Goal: Task Accomplishment & Management: Complete application form

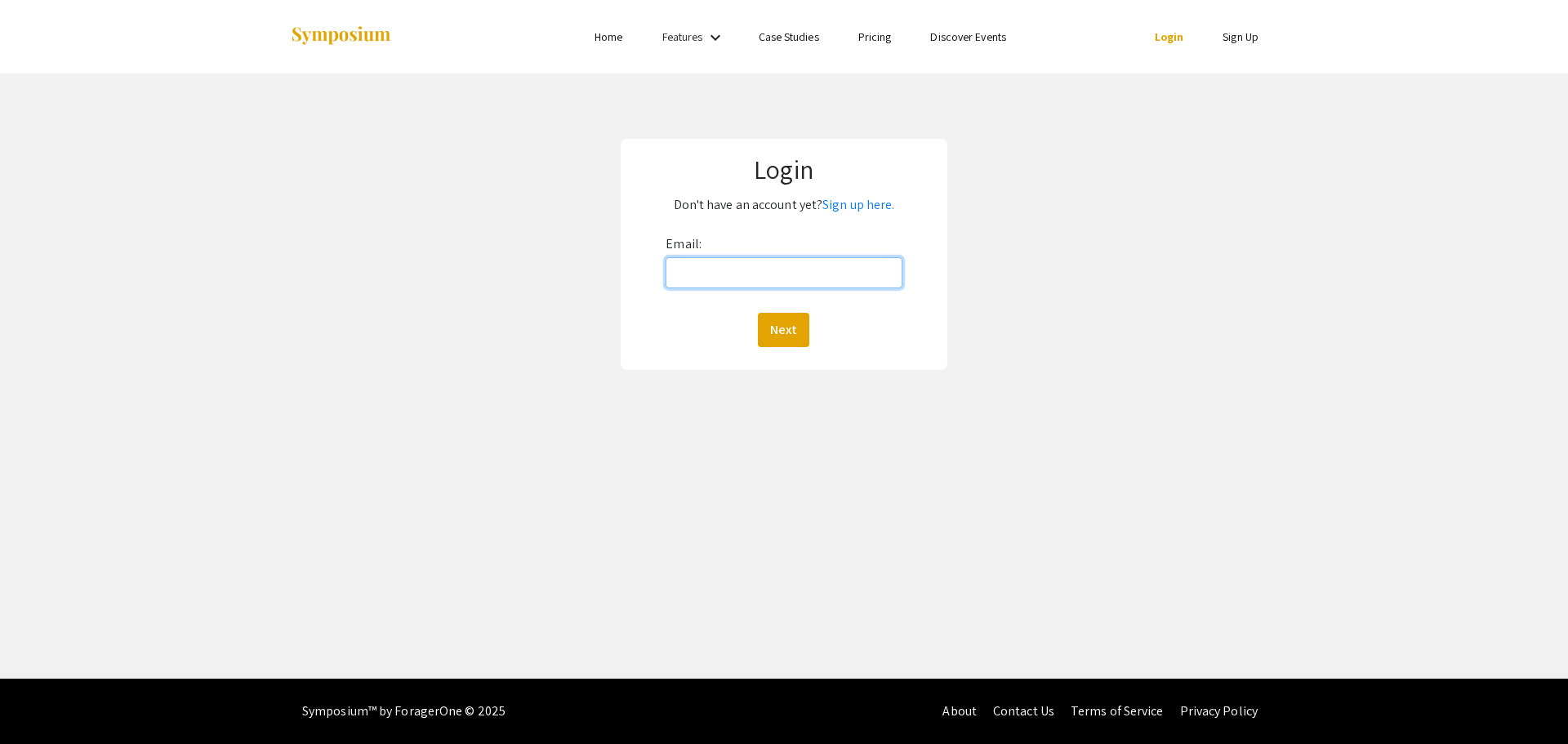
click at [721, 275] on input "Email:" at bounding box center [783, 273] width 236 height 31
click at [848, 200] on link "Sign up here." at bounding box center [858, 205] width 72 height 17
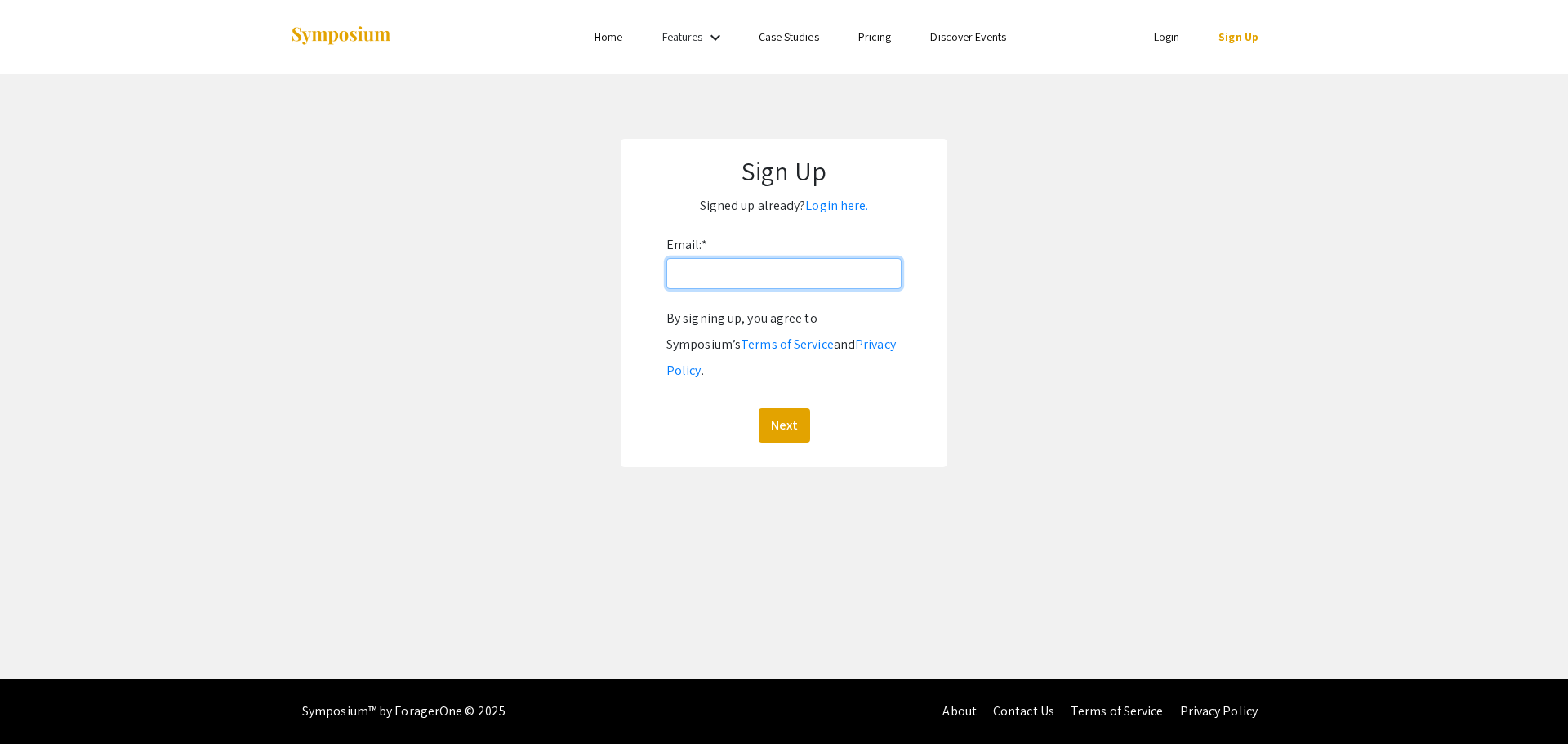
click at [779, 266] on input "Email: *" at bounding box center [784, 273] width 235 height 31
type input "[EMAIL_ADDRESS][DOMAIN_NAME]"
click at [789, 408] on button "Next" at bounding box center [784, 425] width 51 height 34
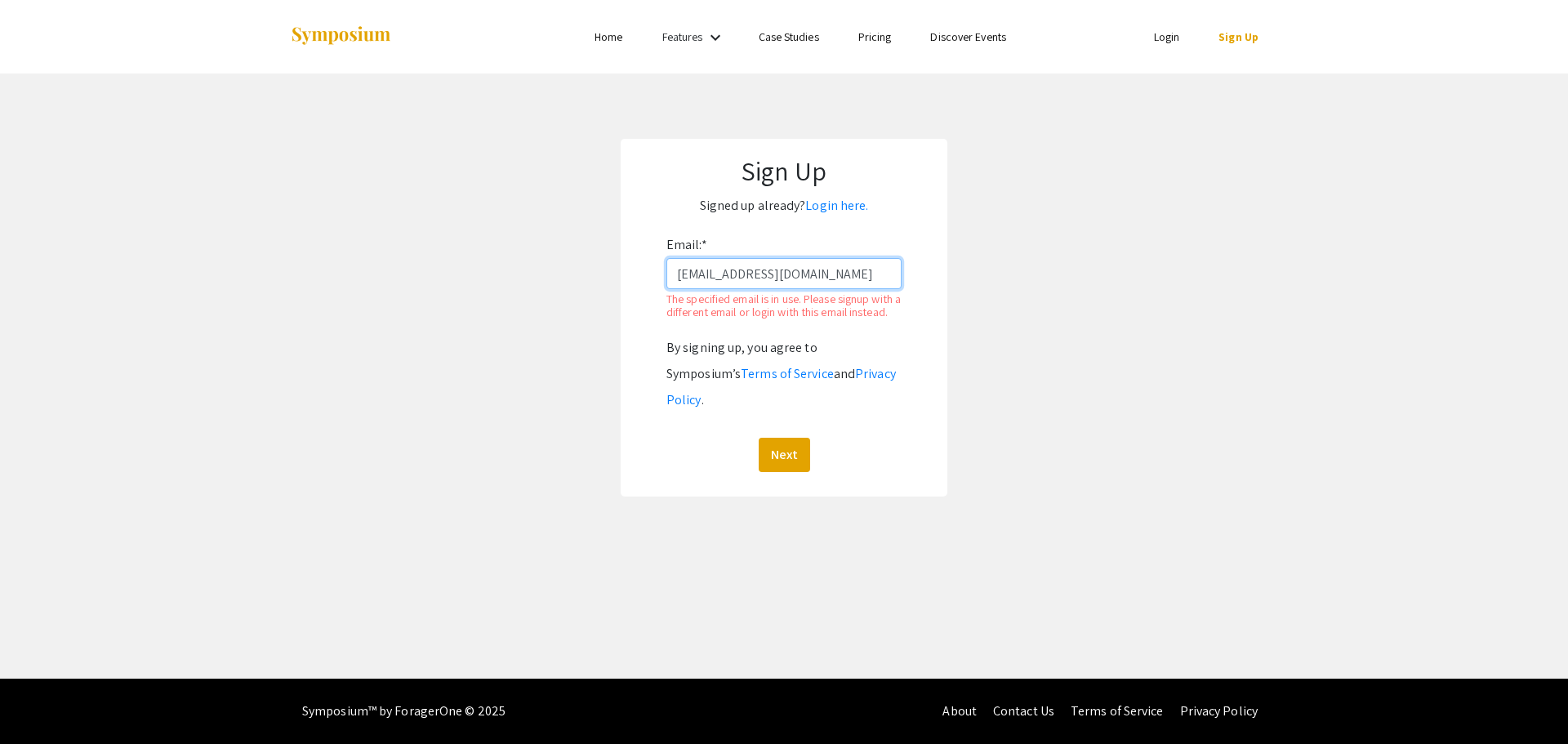
click at [816, 278] on input "[EMAIL_ADDRESS][DOMAIN_NAME]" at bounding box center [784, 273] width 235 height 31
click at [685, 234] on label "Email: *" at bounding box center [686, 244] width 41 height 26
click at [685, 258] on input "[EMAIL_ADDRESS][DOMAIN_NAME]" at bounding box center [784, 273] width 235 height 31
click at [813, 206] on link "Login here." at bounding box center [836, 206] width 63 height 17
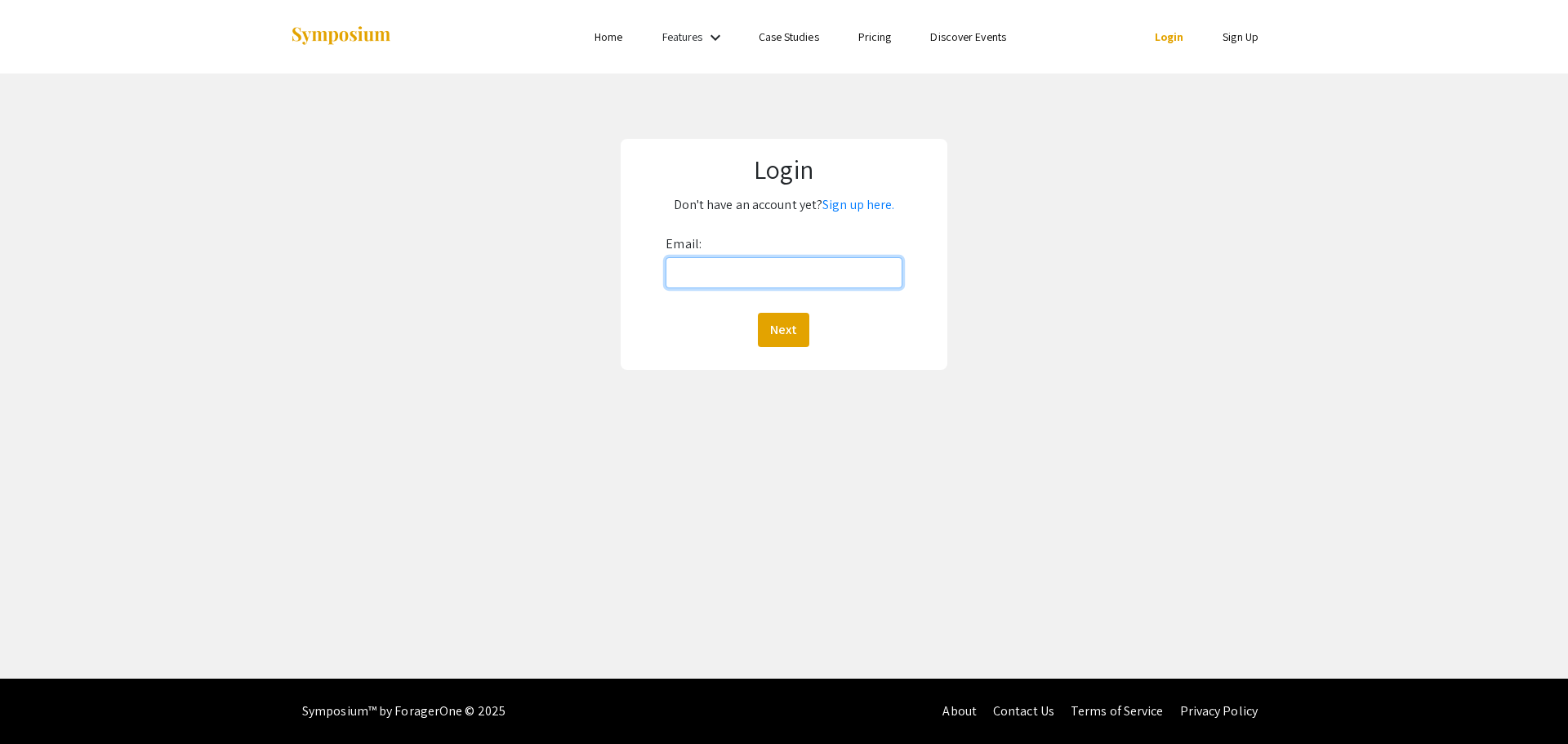
click at [784, 265] on input "Email:" at bounding box center [783, 273] width 236 height 31
type input "[EMAIL_ADDRESS][DOMAIN_NAME]"
click at [805, 325] on button "Next" at bounding box center [783, 330] width 51 height 34
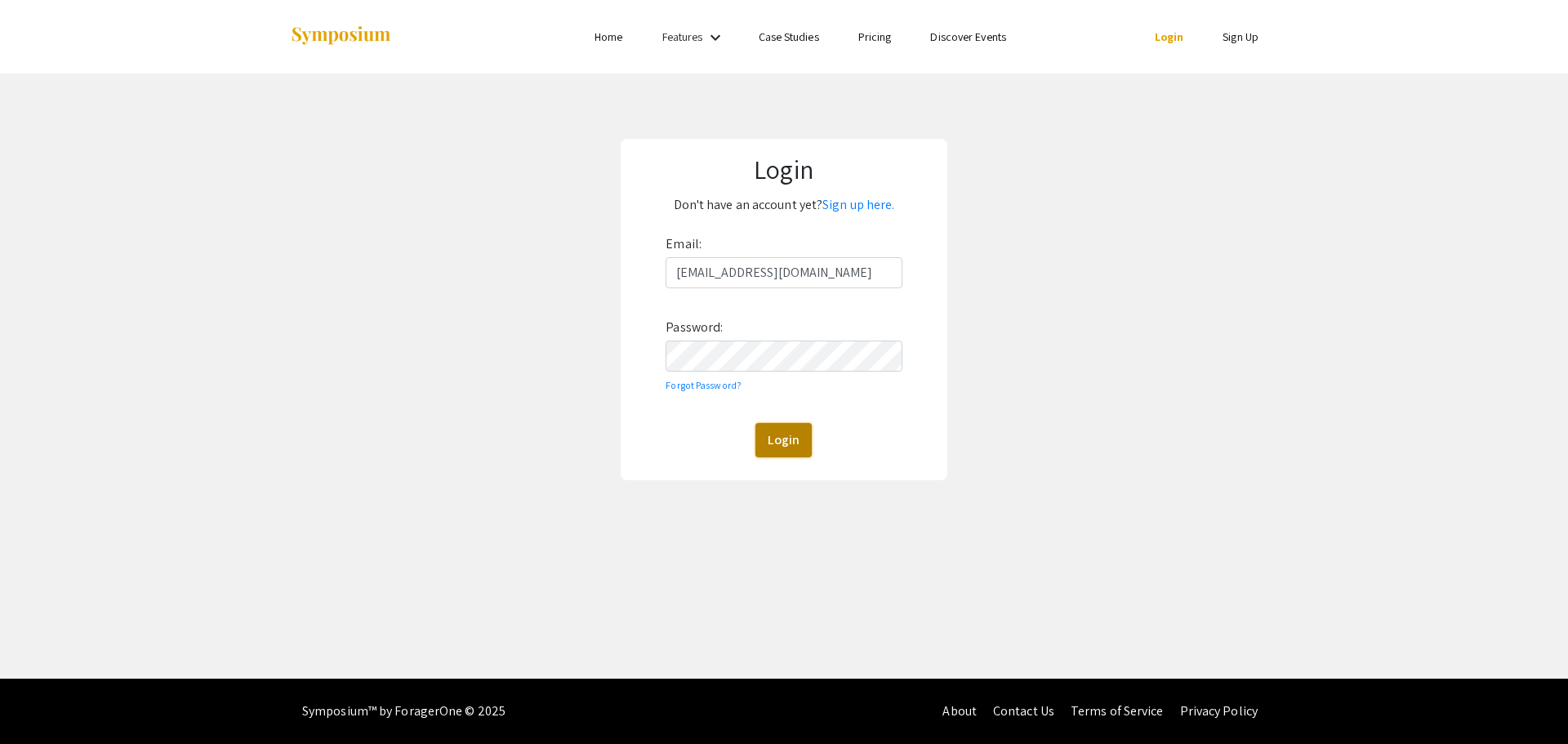
click at [786, 437] on button "Login" at bounding box center [784, 440] width 56 height 34
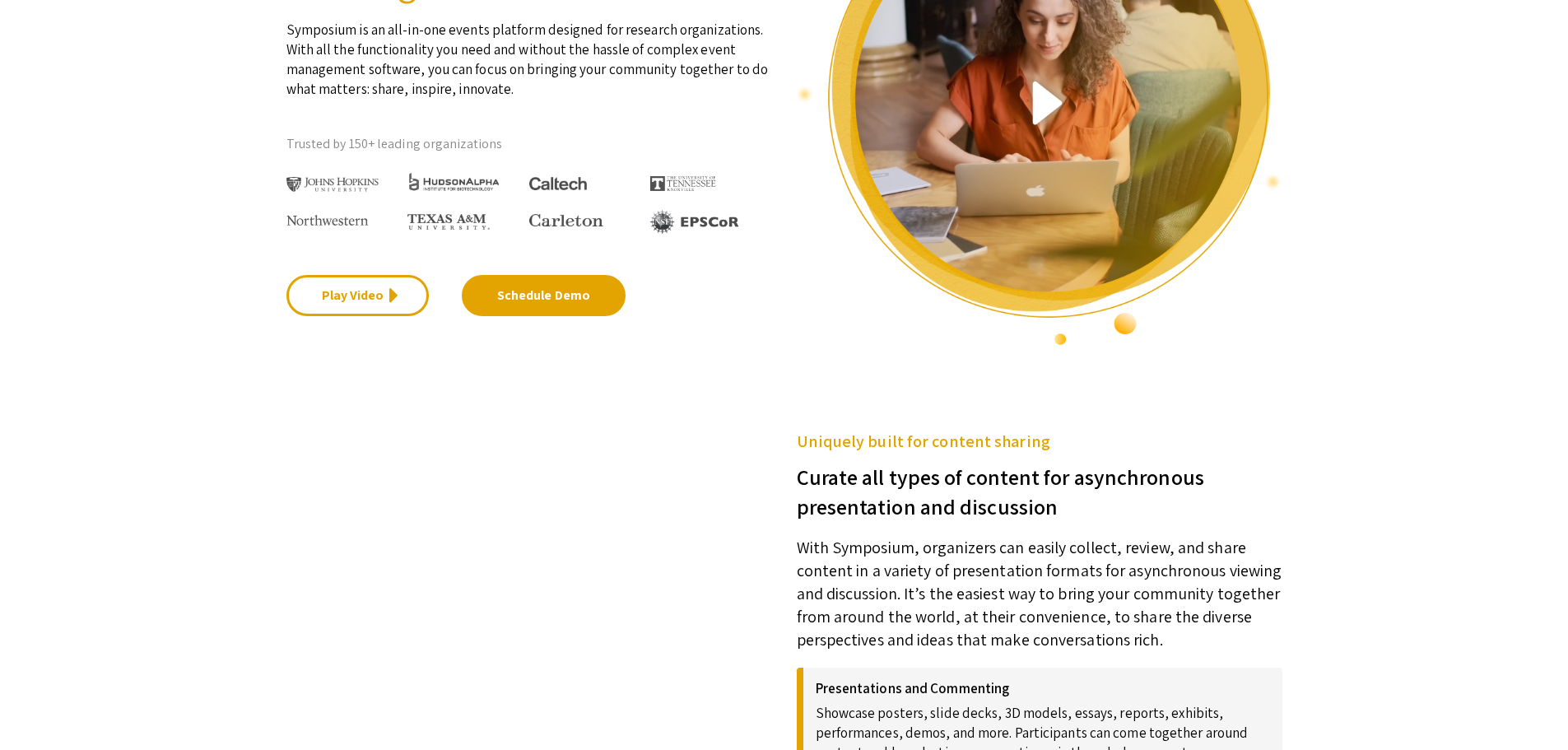
scroll to position [165, 0]
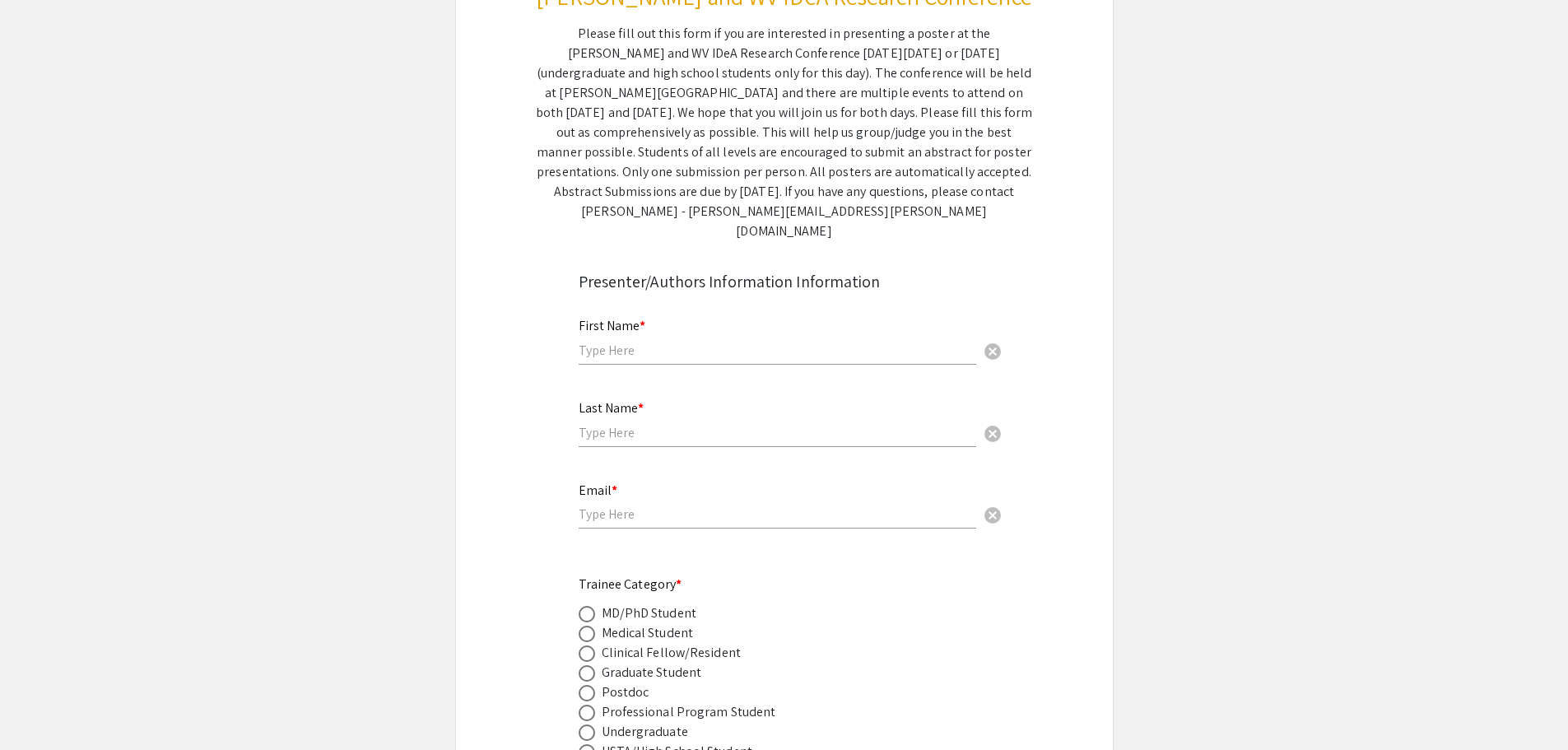
scroll to position [247, 0]
click at [682, 341] on input "text" at bounding box center [777, 349] width 397 height 17
type input "[PERSON_NAME]"
type input "Brothers"
type input "[EMAIL_ADDRESS][DOMAIN_NAME]"
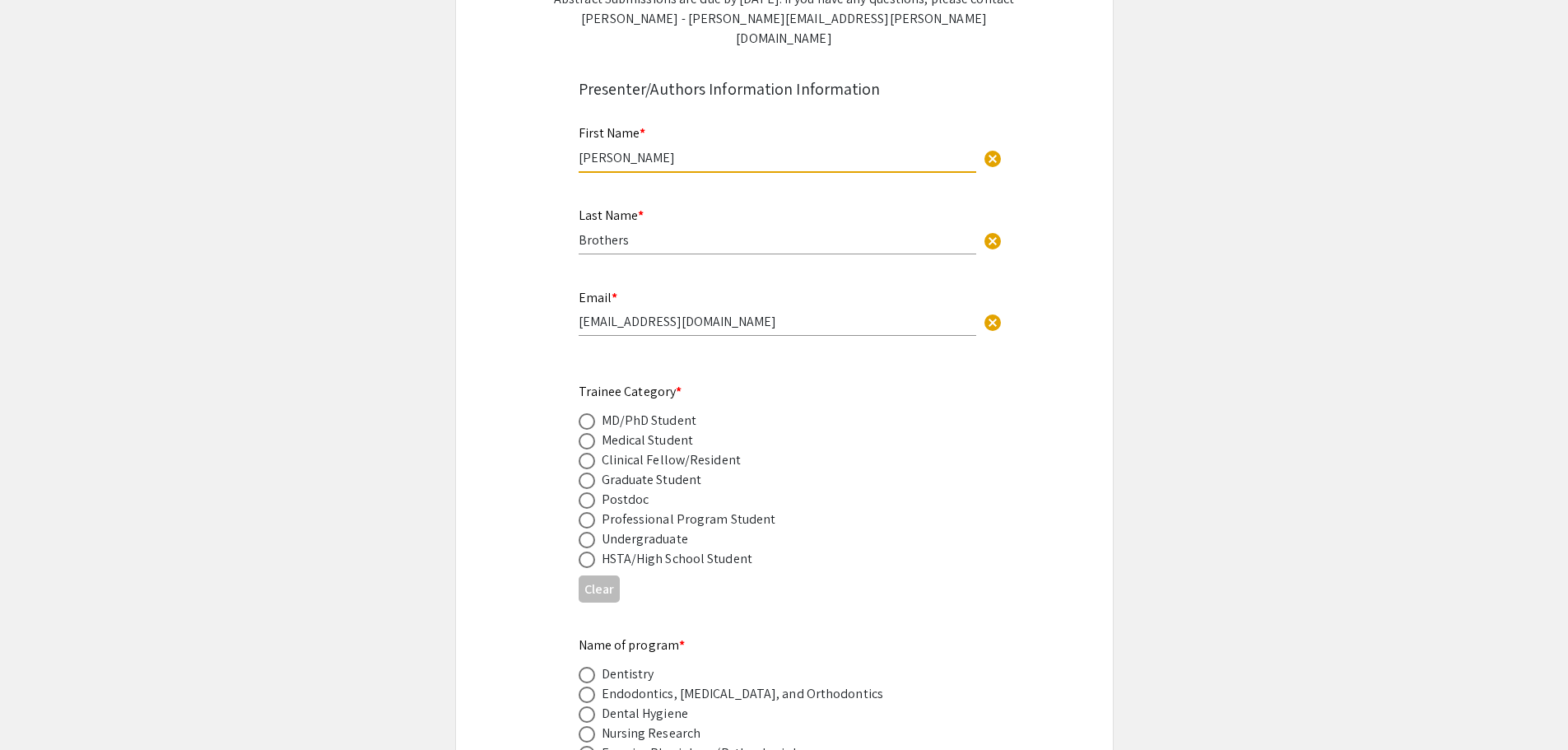
scroll to position [494, 0]
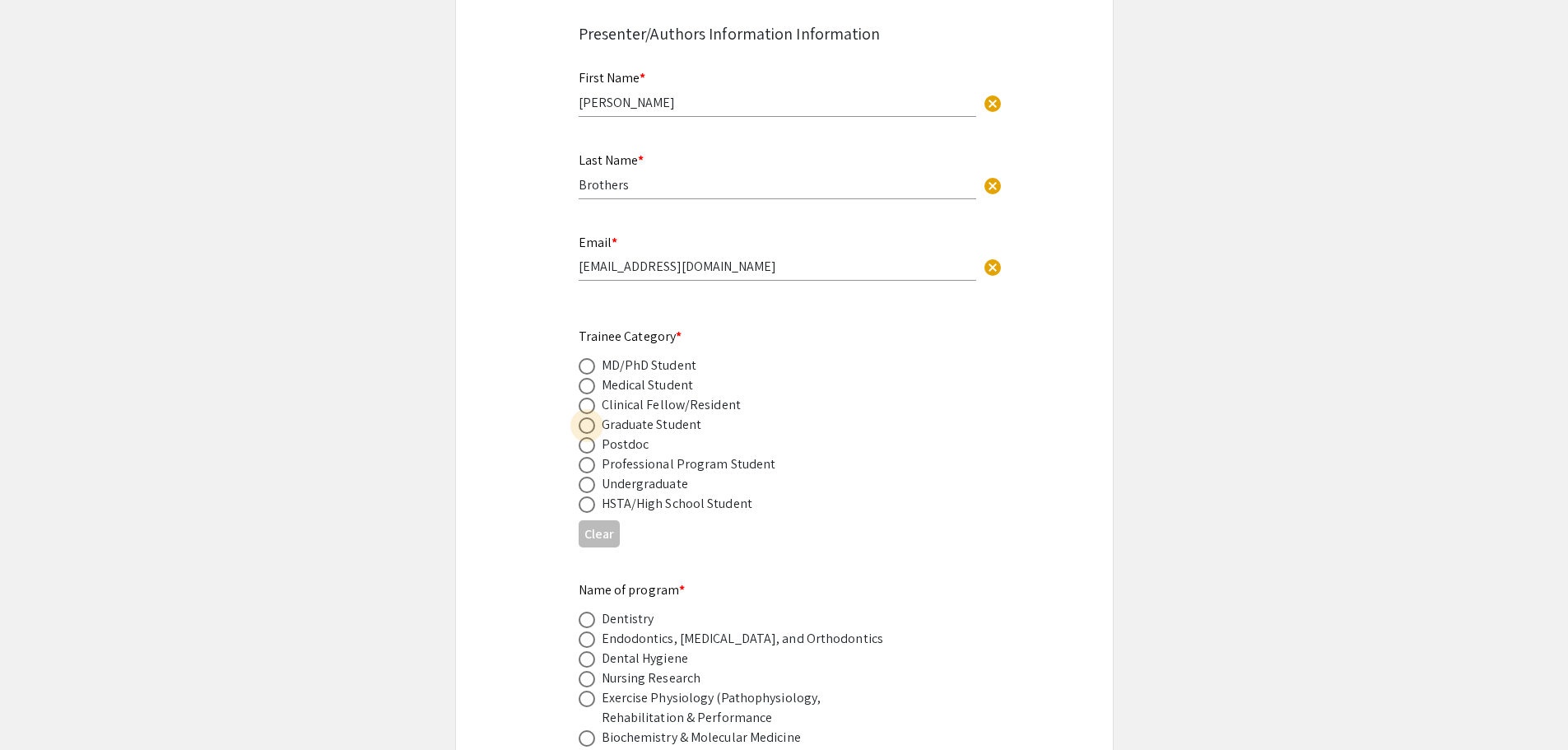
click at [585, 418] on span at bounding box center [586, 425] width 16 height 16
click at [585, 418] on input "radio" at bounding box center [586, 425] width 16 height 16
radio input "true"
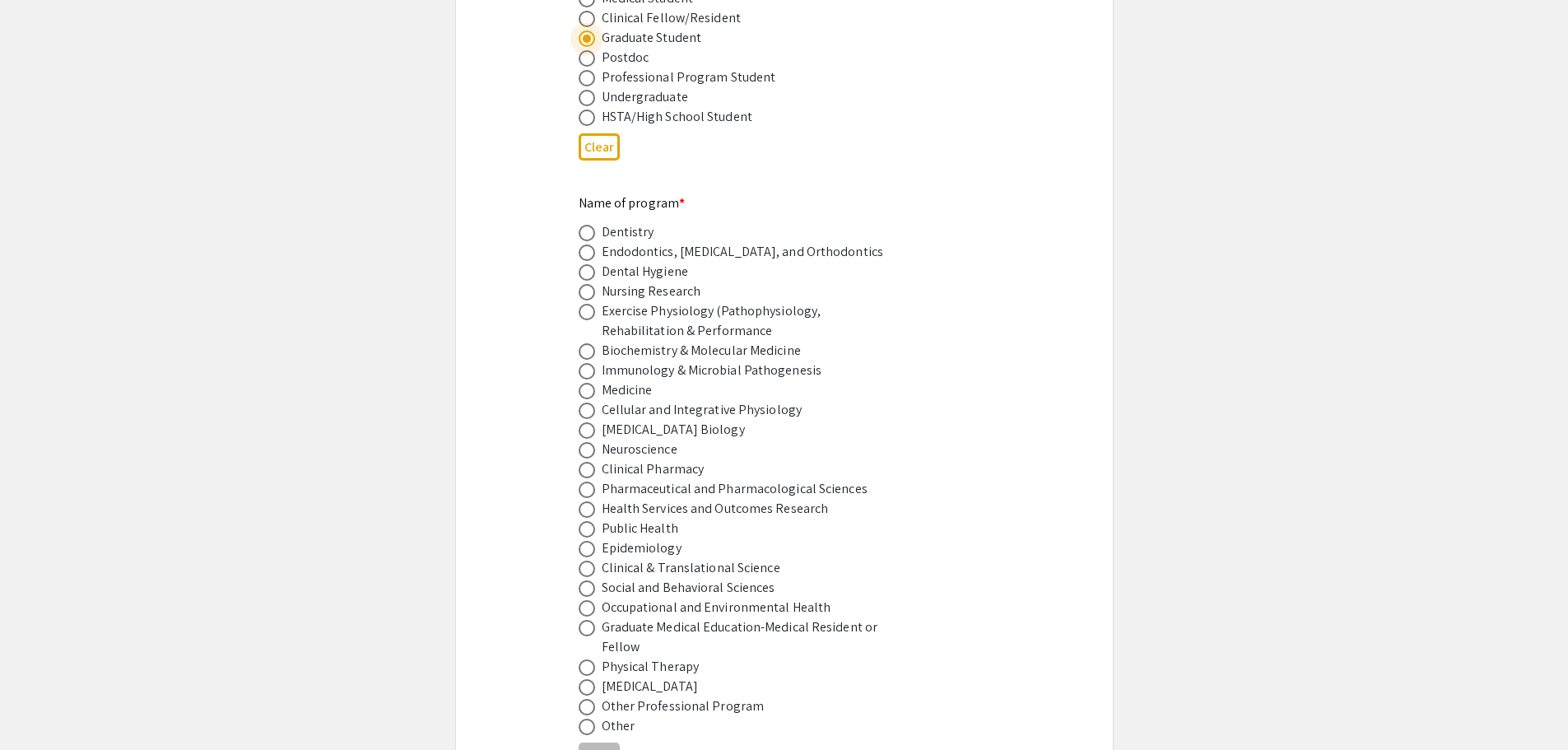
scroll to position [906, 0]
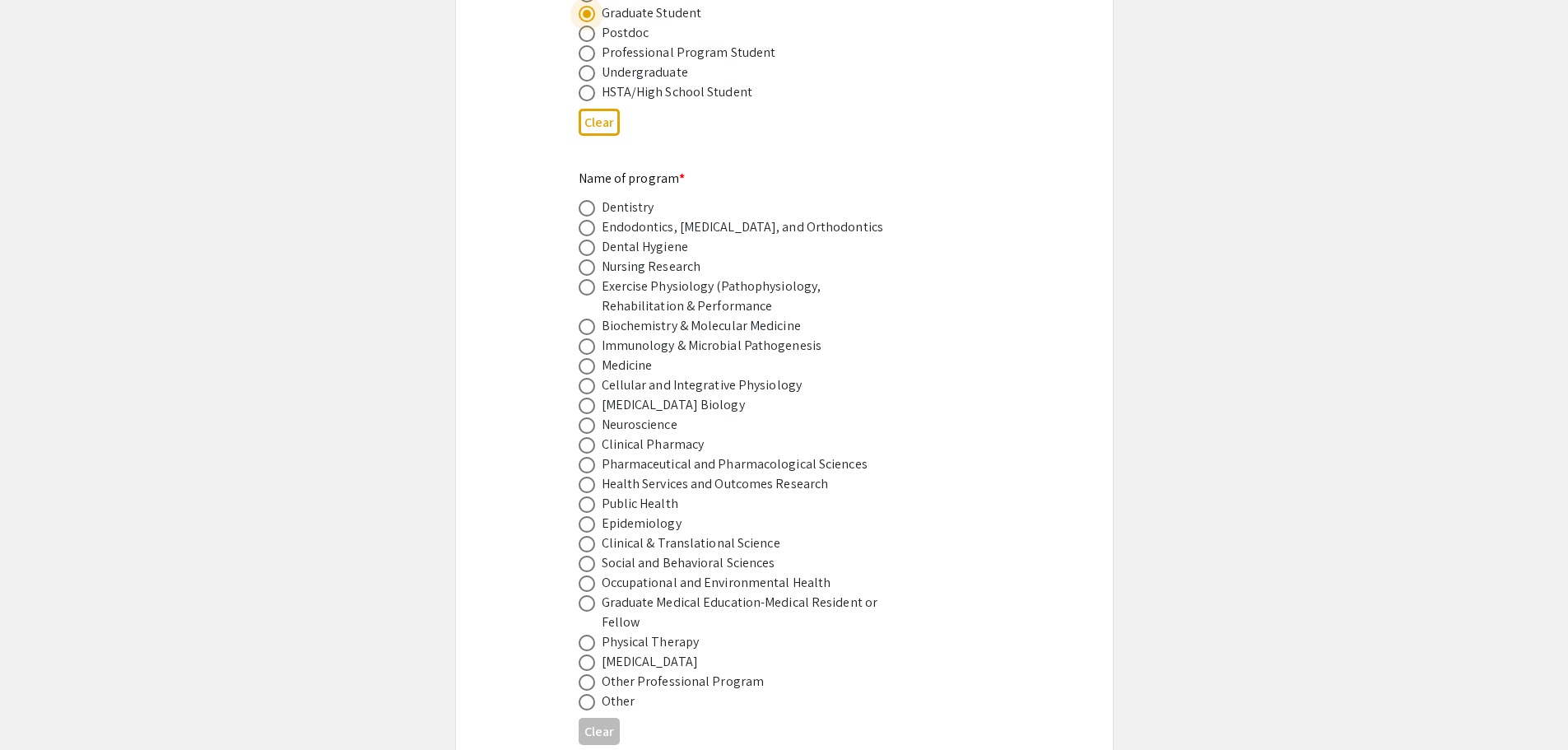
click at [587, 319] on span at bounding box center [586, 326] width 16 height 16
click at [587, 319] on input "radio" at bounding box center [586, 326] width 16 height 16
radio input "true"
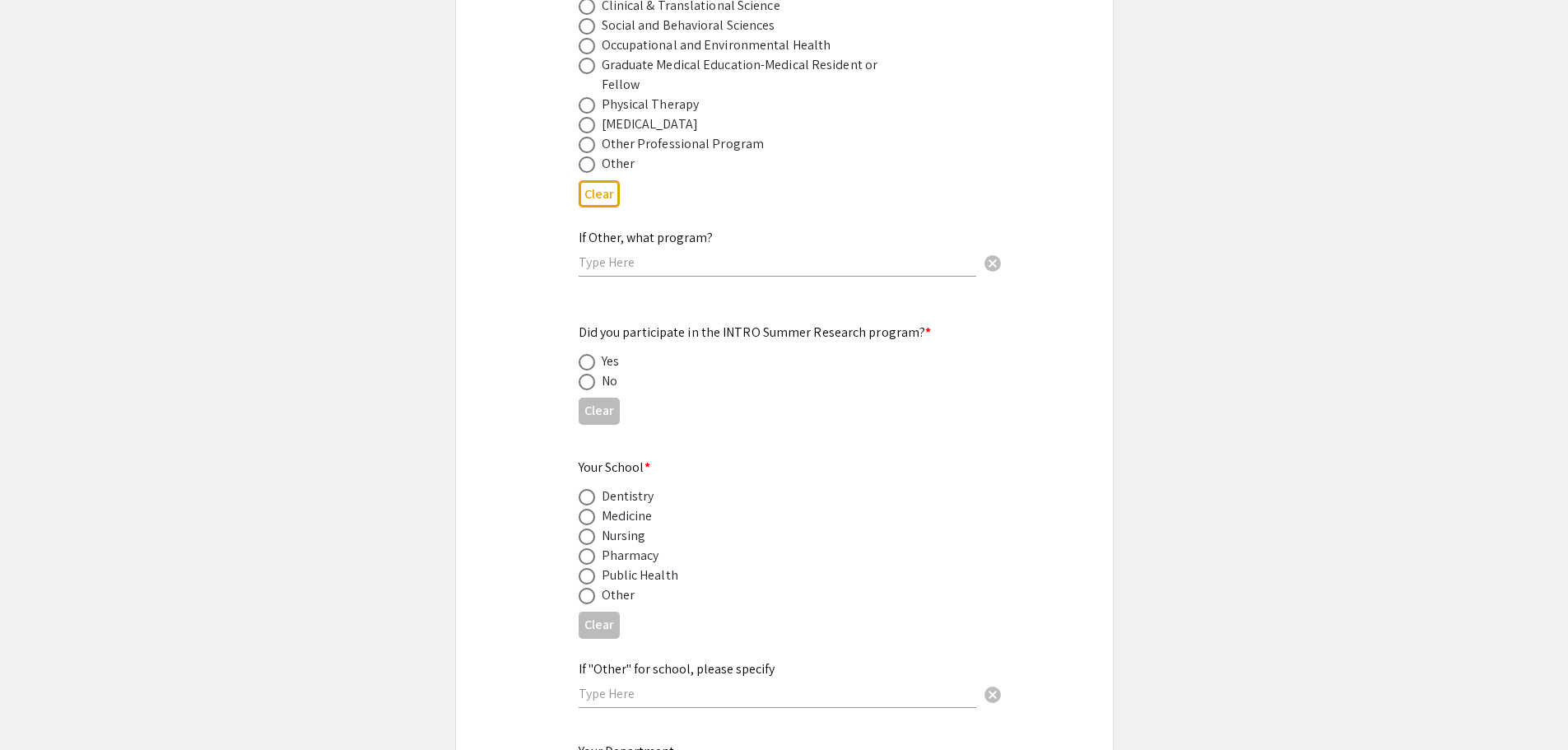
scroll to position [1481, 0]
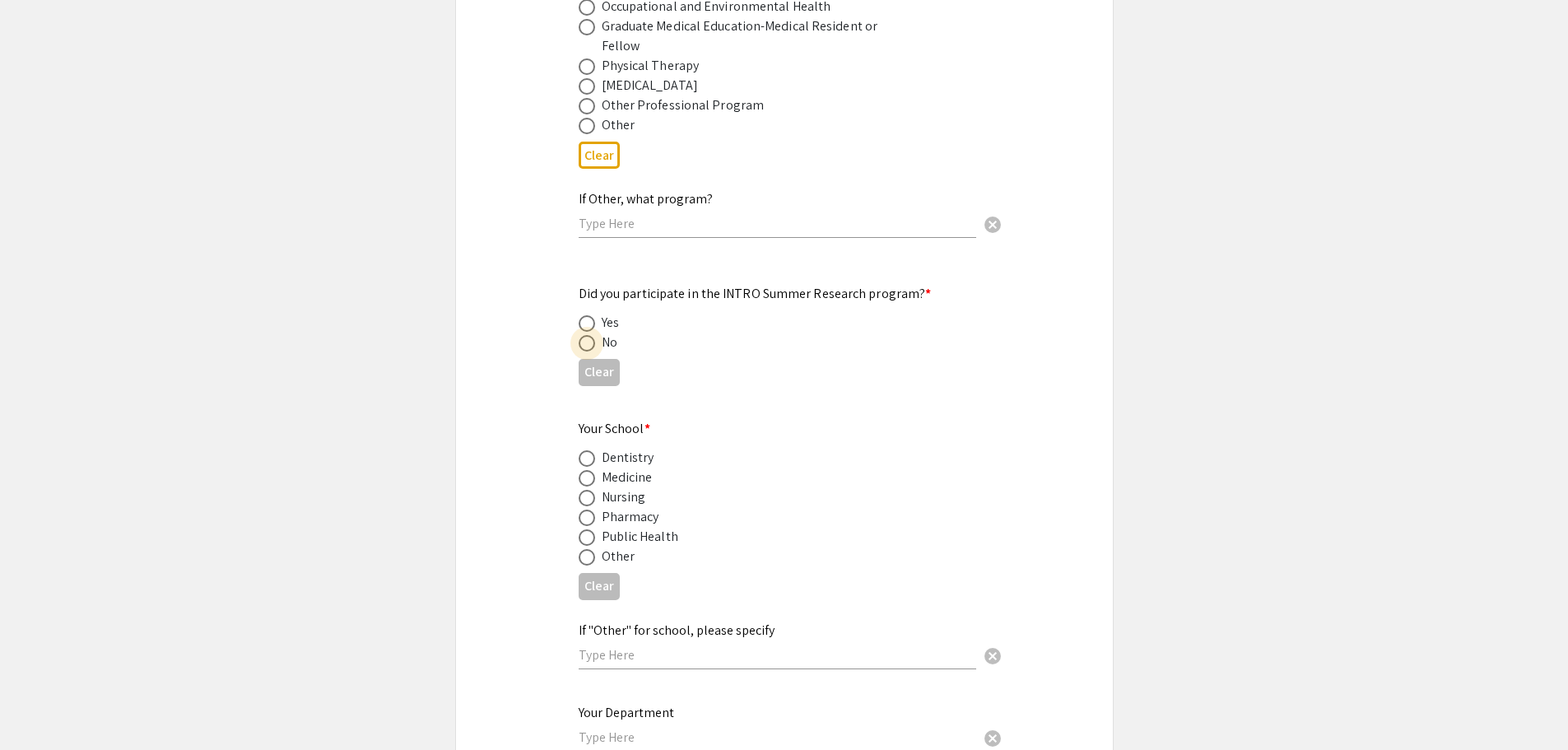
click at [587, 335] on span at bounding box center [586, 342] width 16 height 16
click at [587, 335] on input "radio" at bounding box center [586, 342] width 16 height 16
radio input "true"
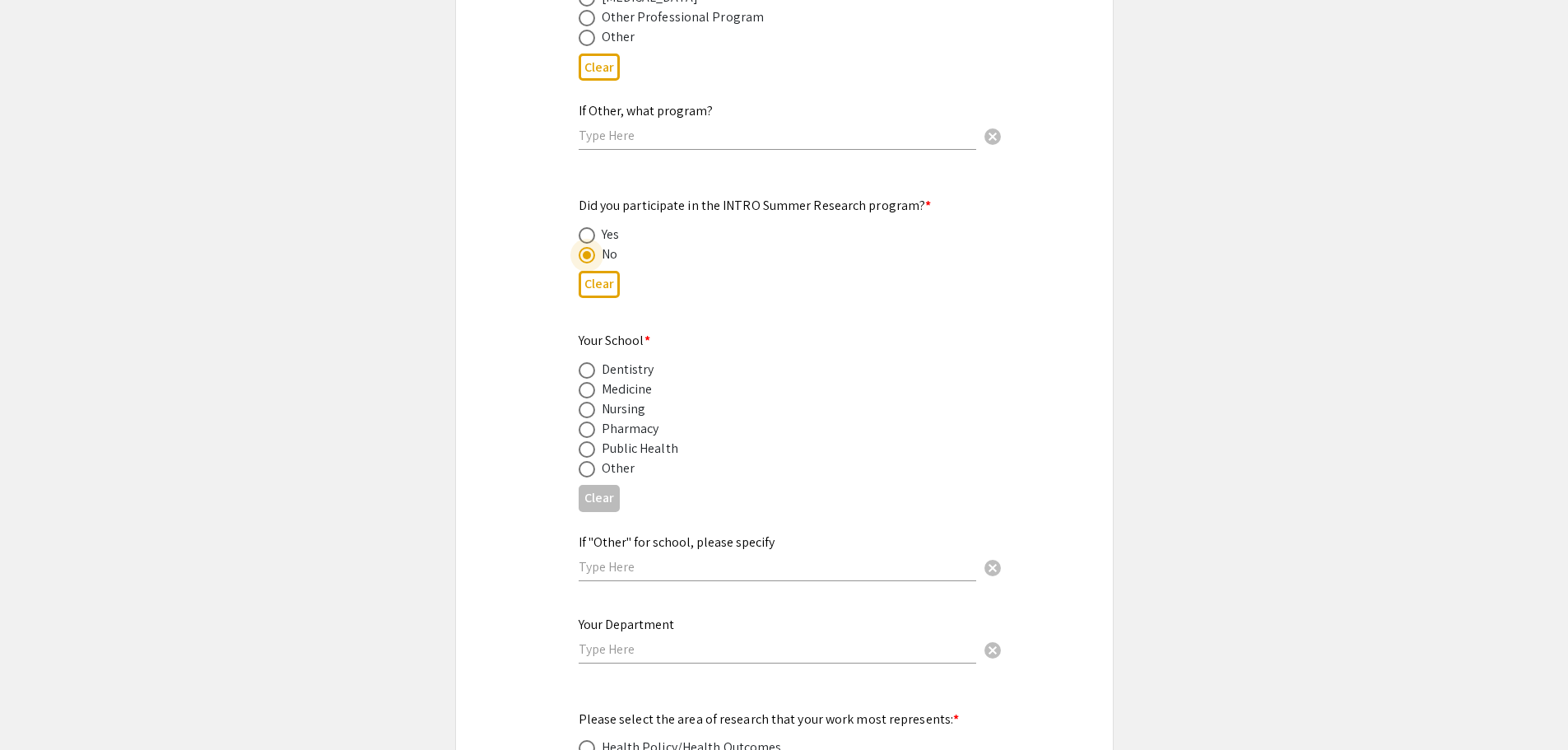
scroll to position [1646, 0]
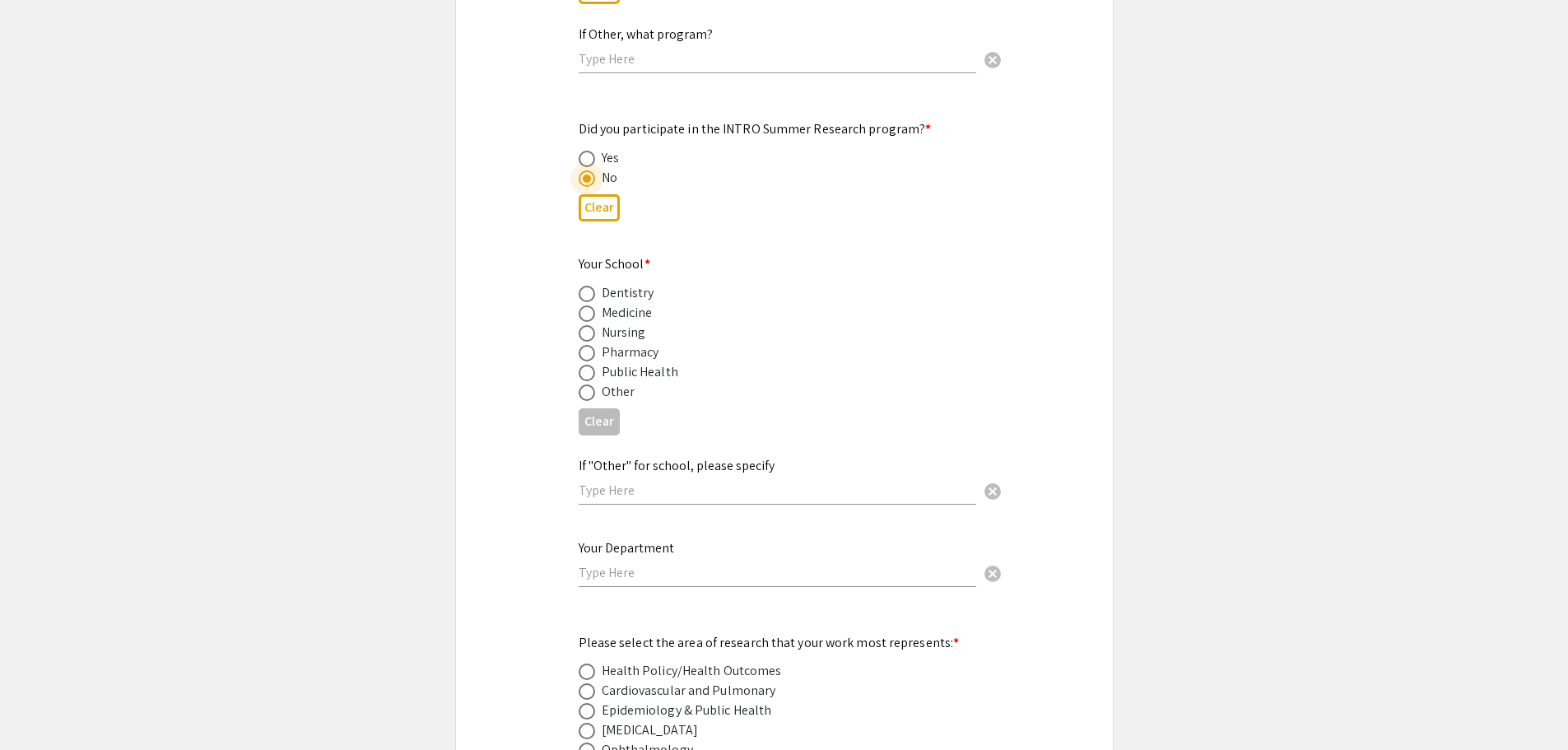
click at [583, 305] on span at bounding box center [586, 313] width 16 height 16
click at [583, 305] on input "radio" at bounding box center [586, 313] width 16 height 16
radio input "true"
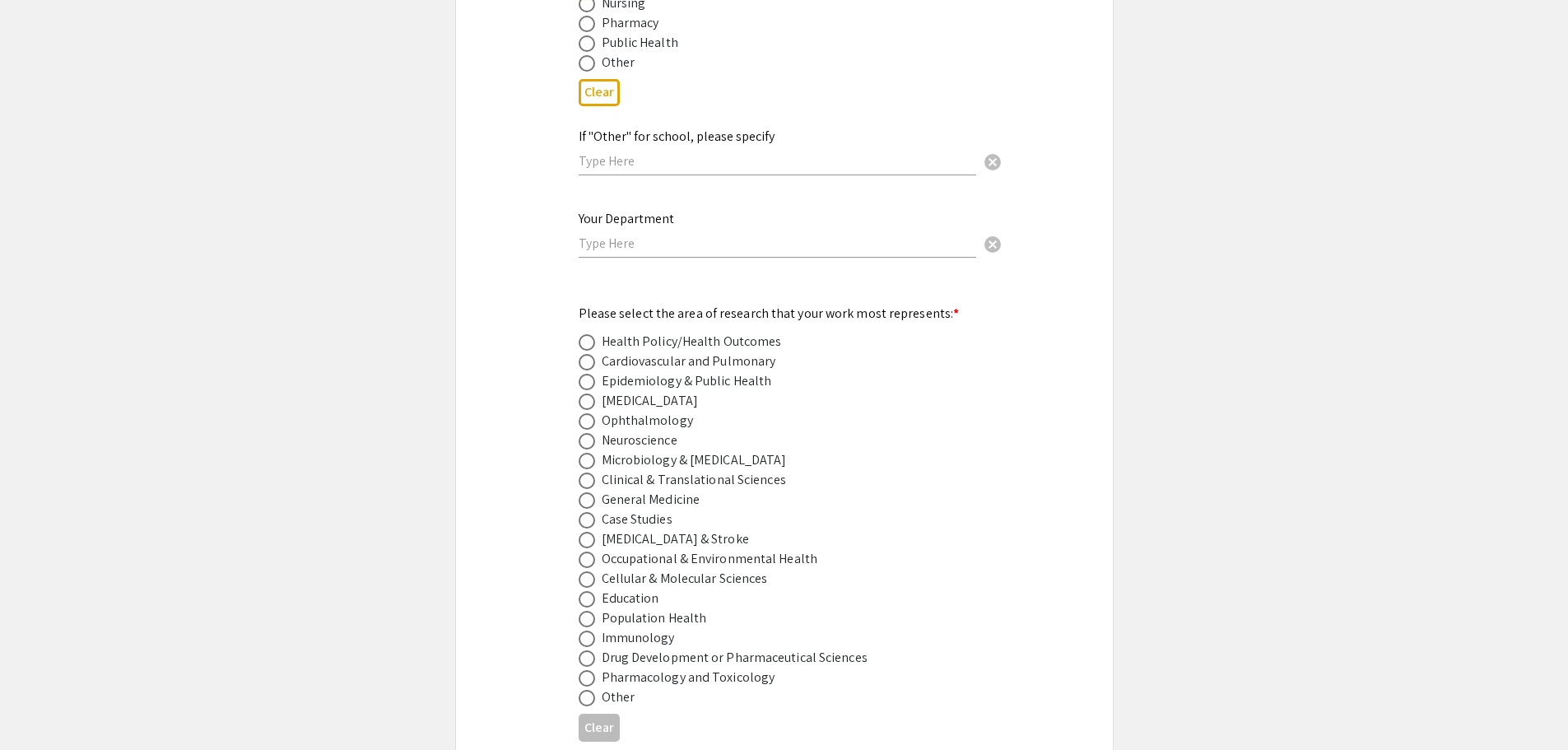
scroll to position [2058, 0]
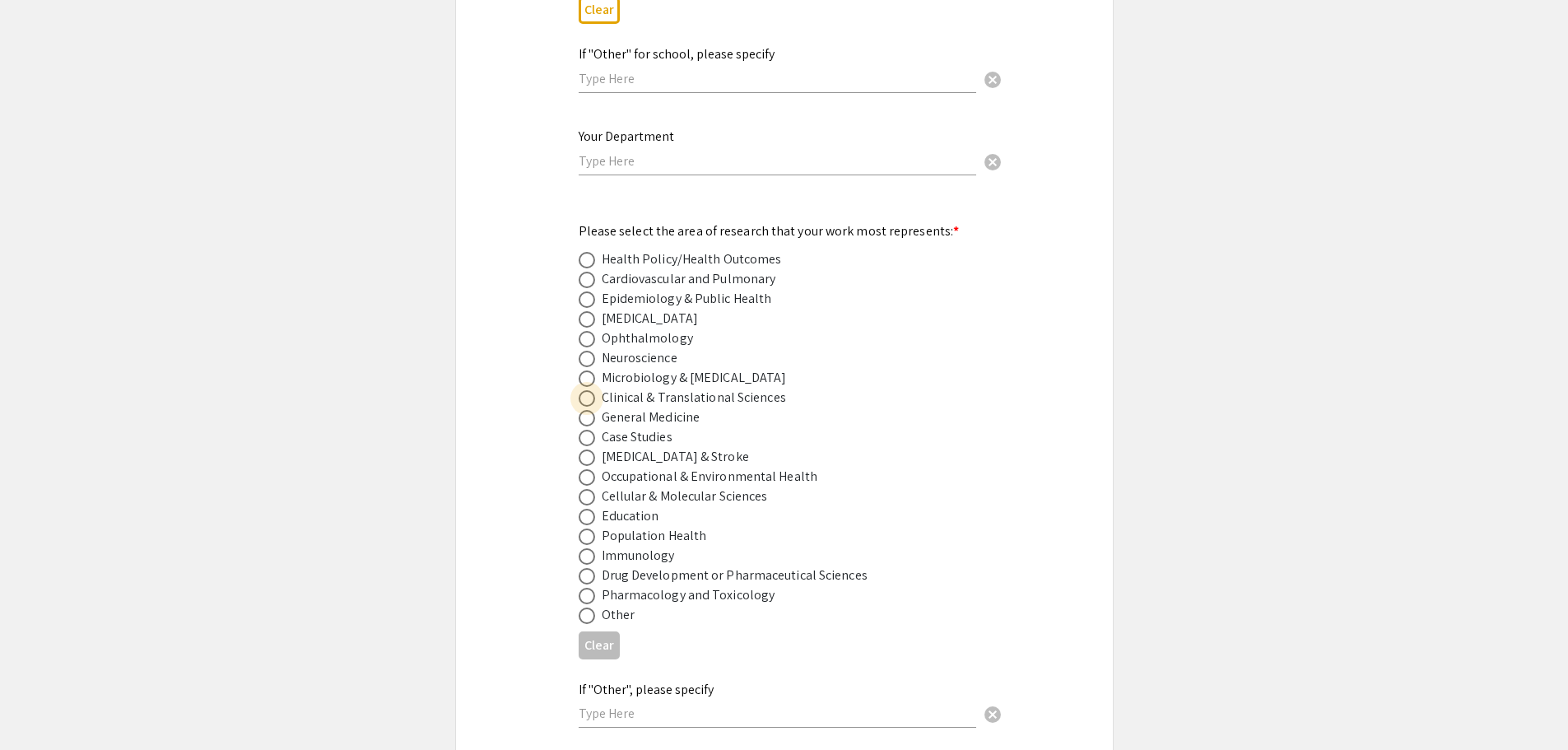
click at [590, 390] on span at bounding box center [586, 397] width 16 height 16
click at [590, 390] on input "radio" at bounding box center [586, 397] width 16 height 16
radio input "true"
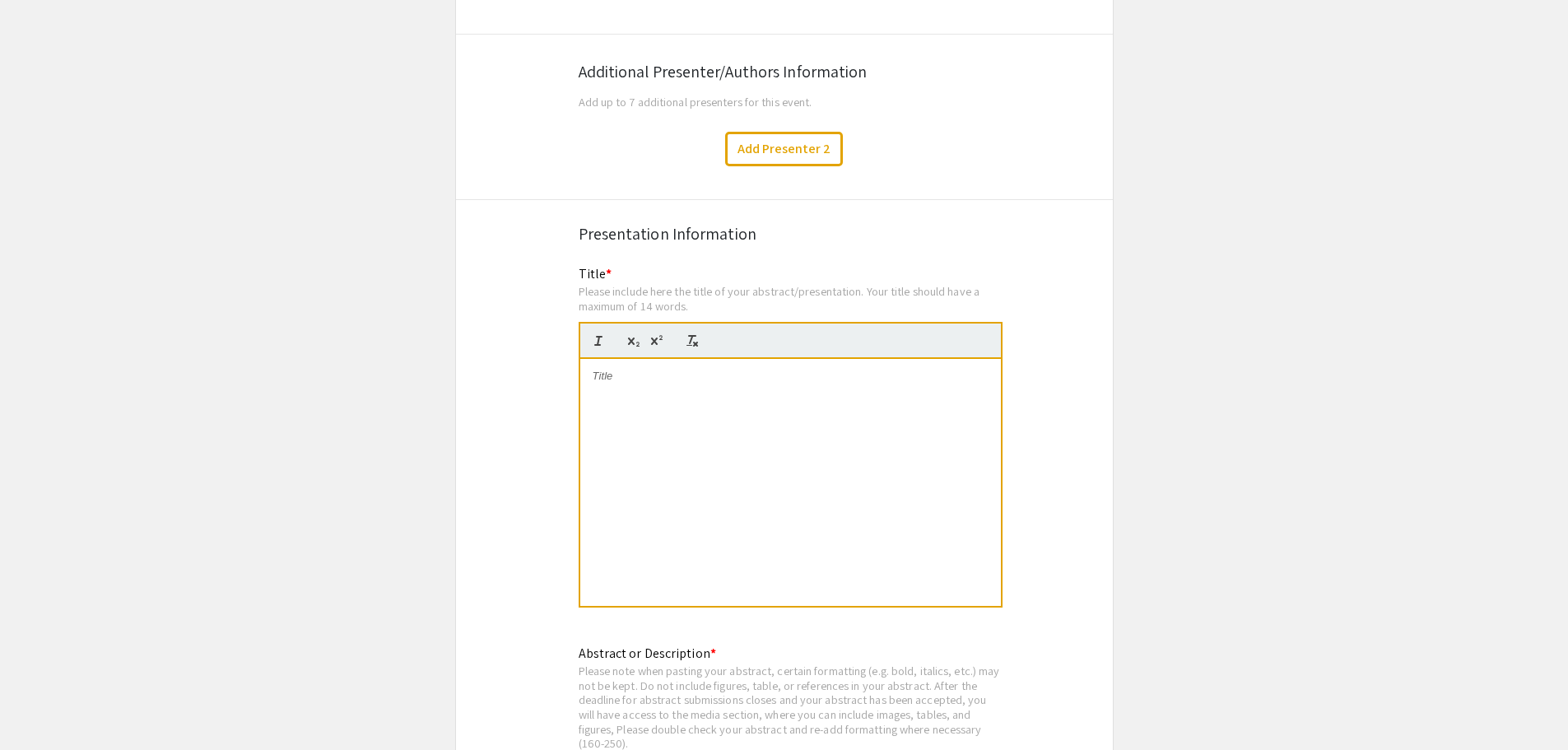
scroll to position [2799, 0]
click at [685, 399] on div at bounding box center [789, 481] width 420 height 247
click at [792, 416] on div at bounding box center [789, 481] width 420 height 247
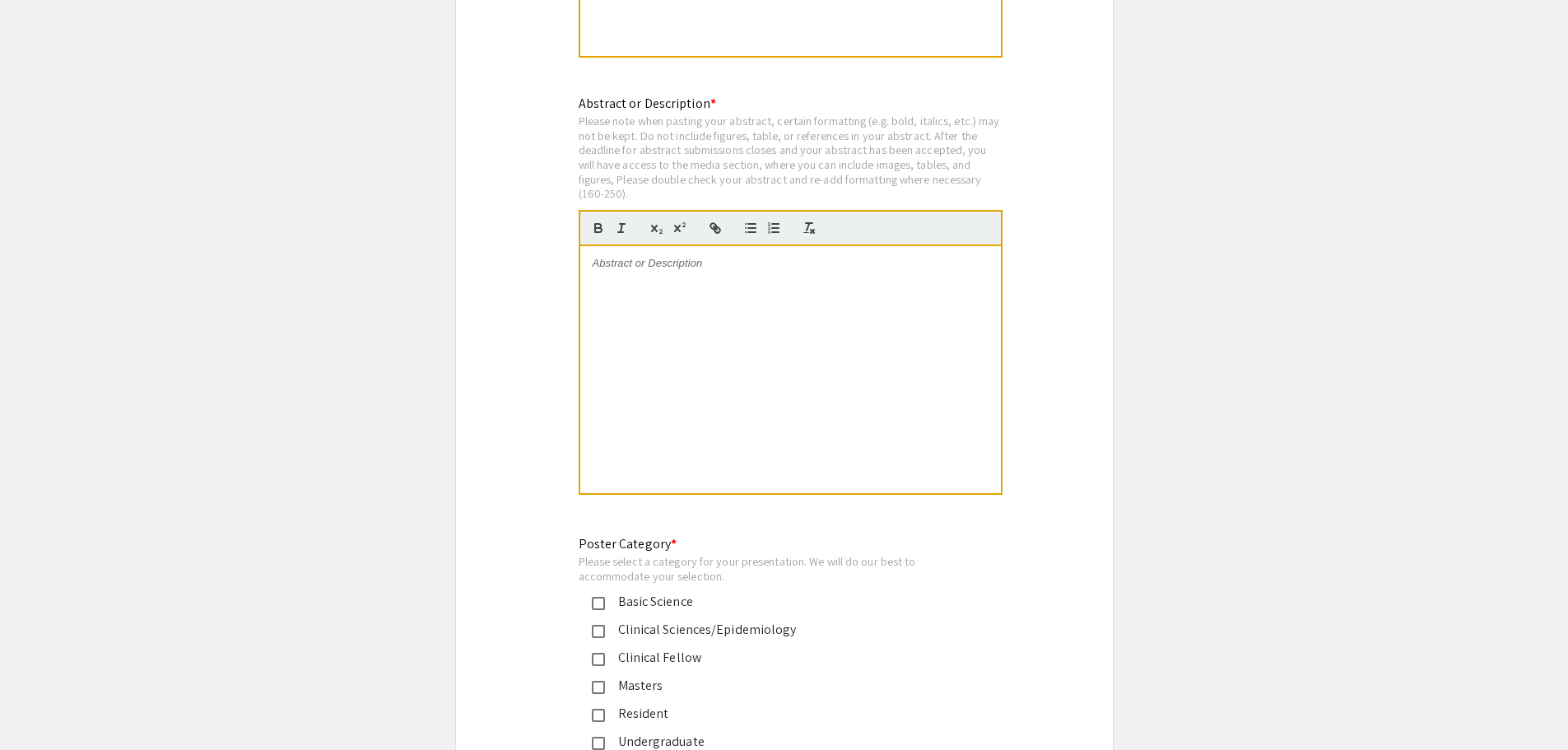
scroll to position [3375, 0]
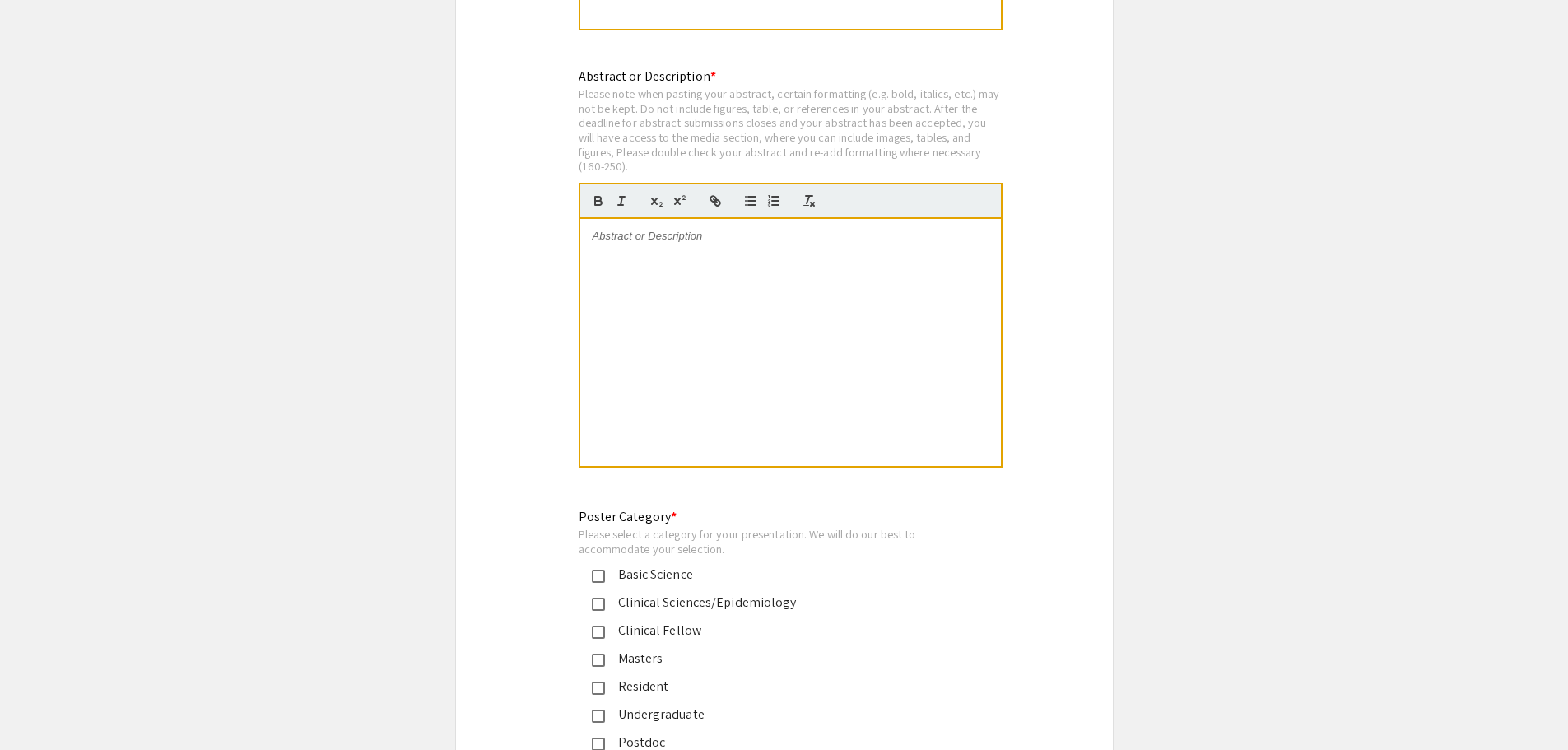
click at [721, 315] on div at bounding box center [789, 342] width 420 height 247
click at [806, 276] on div at bounding box center [789, 342] width 420 height 247
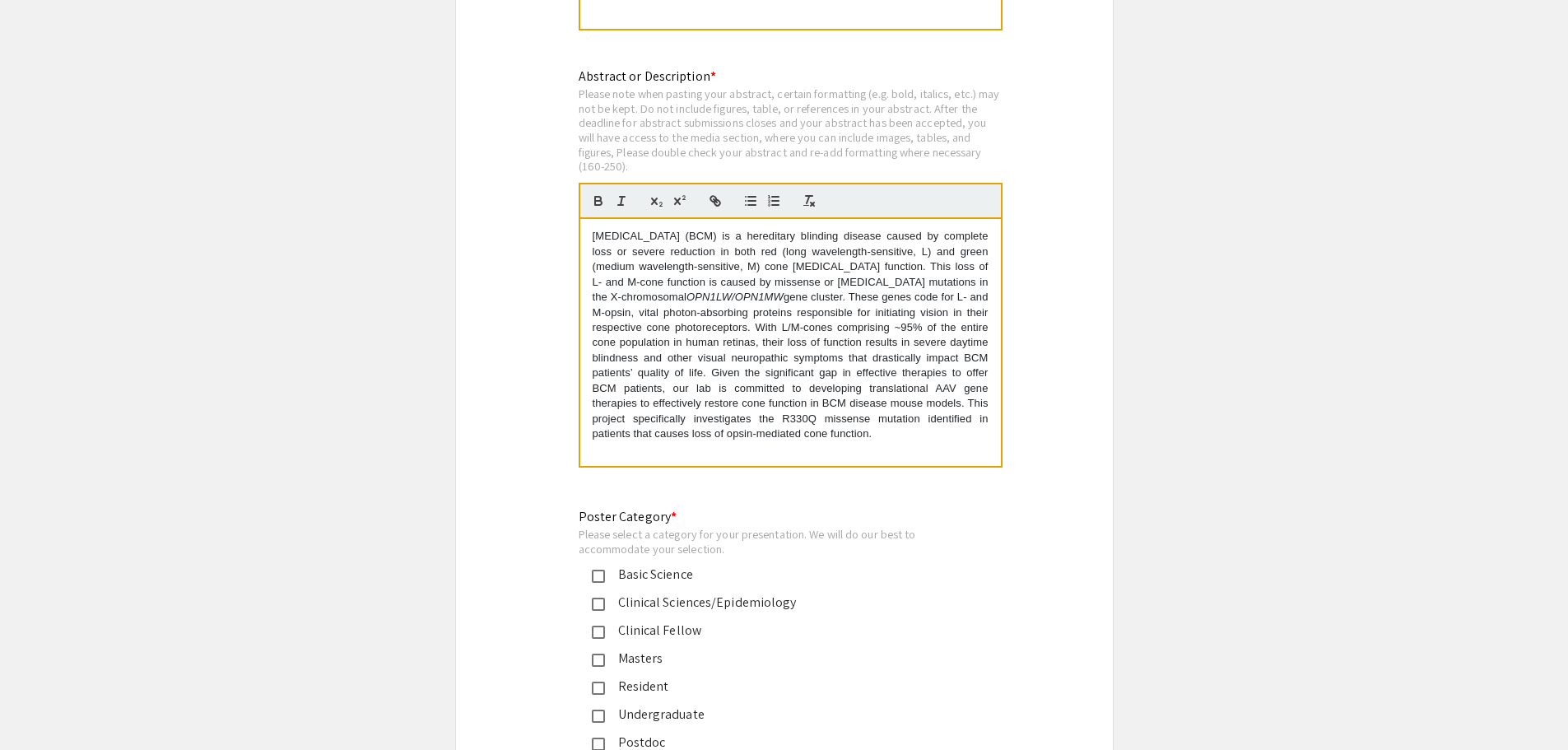
click at [878, 442] on p at bounding box center [790, 450] width 396 height 15
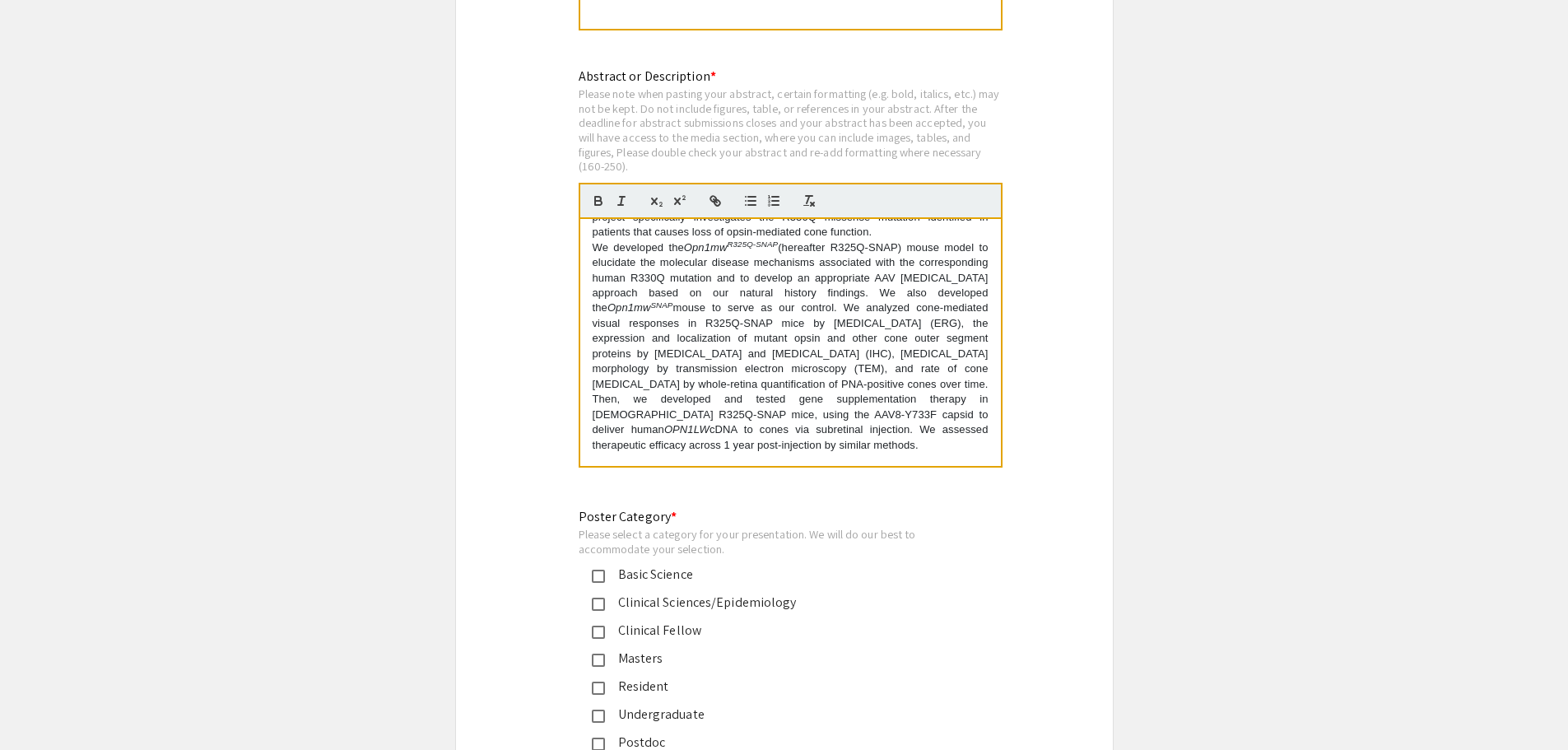
click at [897, 423] on p "We developed the Opn1mw R325Q-SNAP (hereafter R325Q-SNAP) mouse model to elucid…" at bounding box center [790, 346] width 396 height 212
click at [882, 425] on p "We found that OPN1MW R325Q-SNAP was rapidly degraded by cones before 1 month of…" at bounding box center [790, 361] width 396 height 182
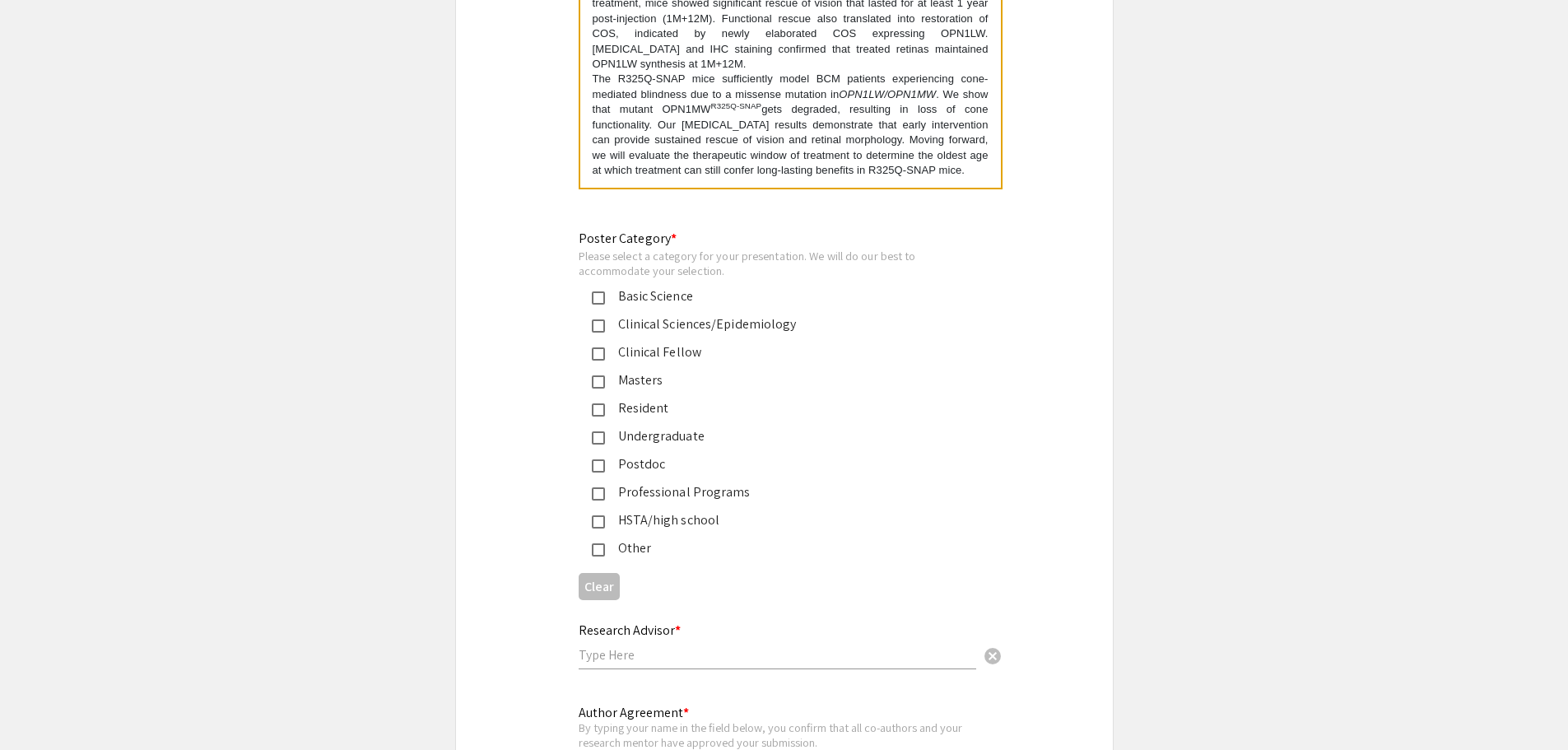
scroll to position [3621, 0]
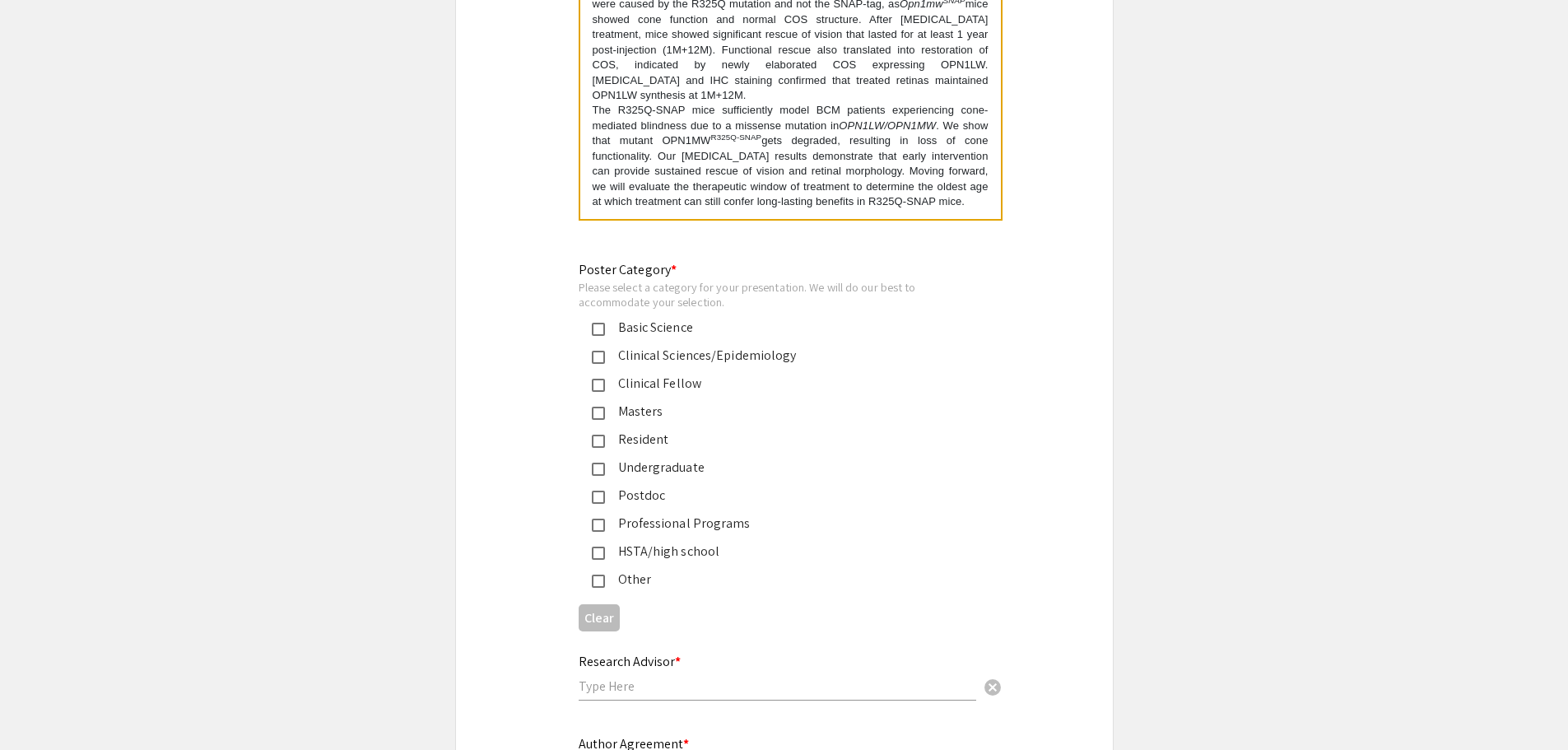
click at [593, 323] on mat-pseudo-checkbox at bounding box center [598, 330] width 14 height 14
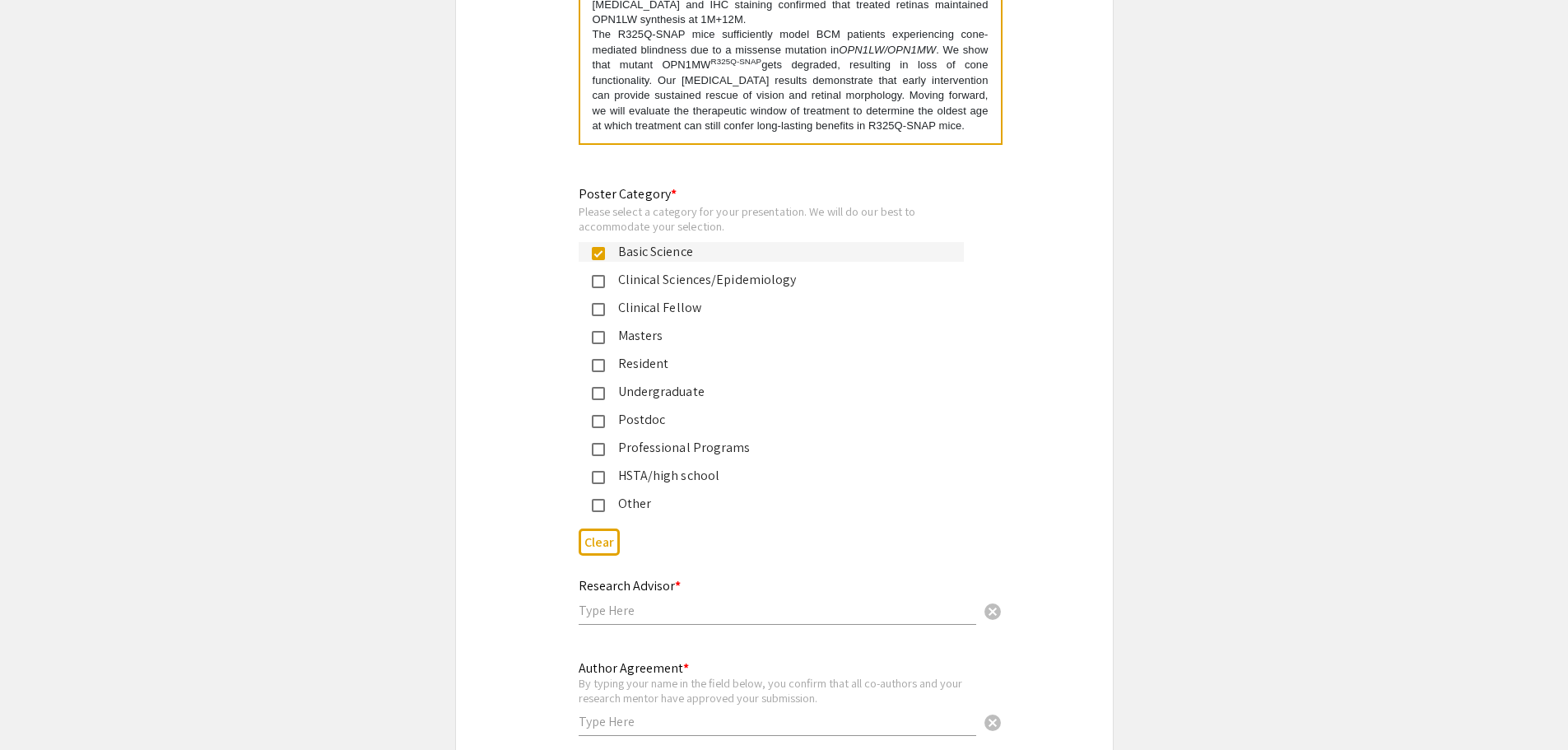
scroll to position [3786, 0]
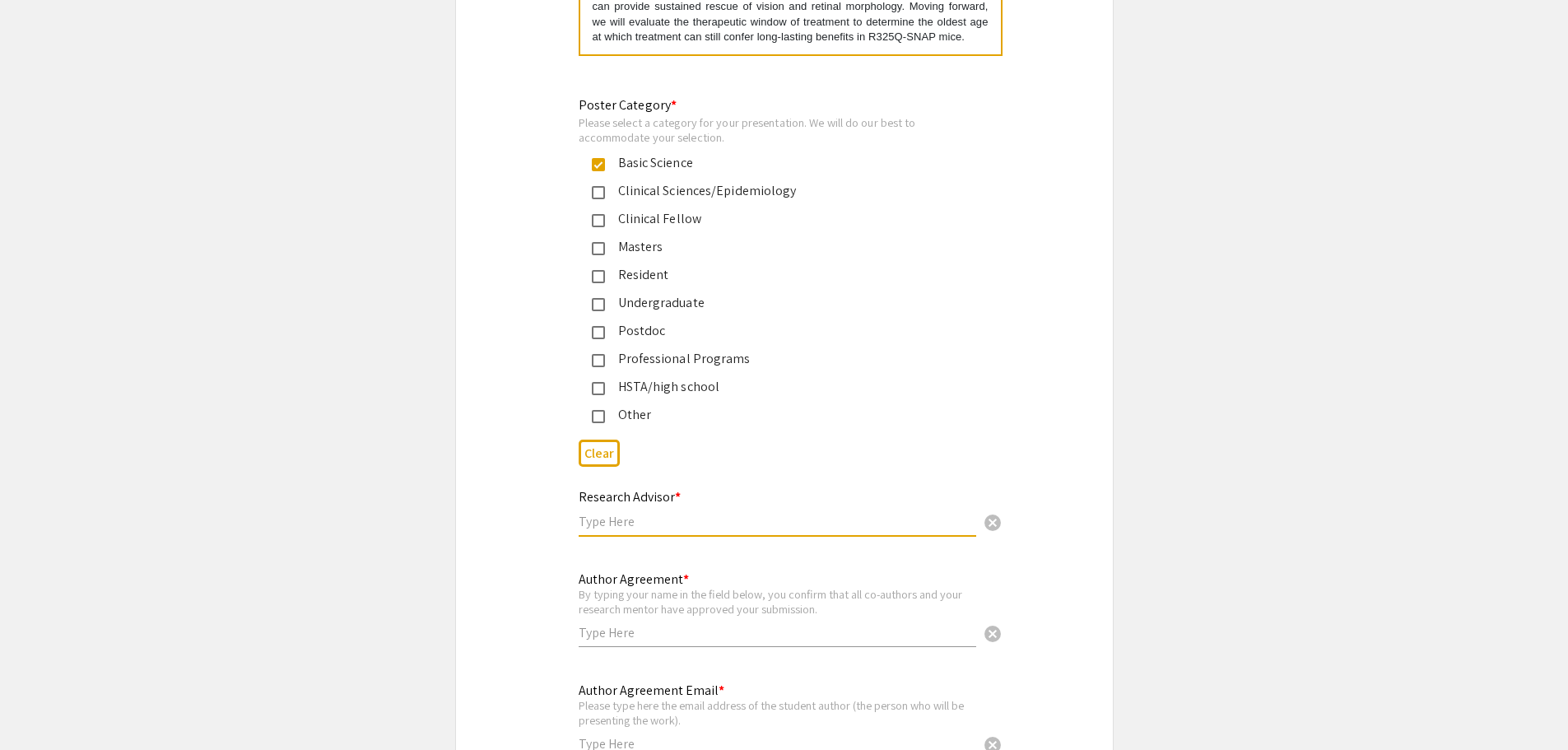
click at [631, 513] on input "text" at bounding box center [777, 522] width 397 height 17
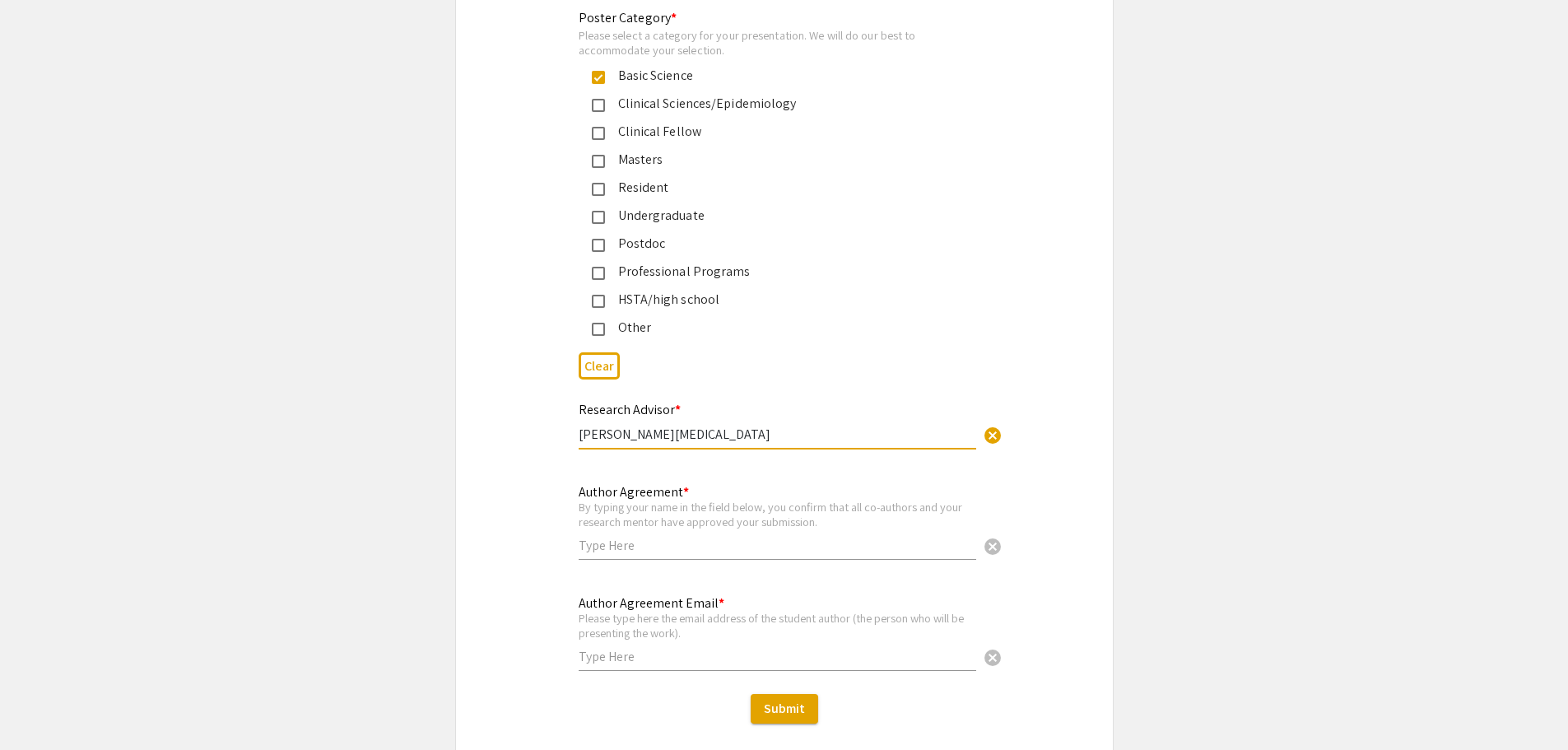
scroll to position [3951, 0]
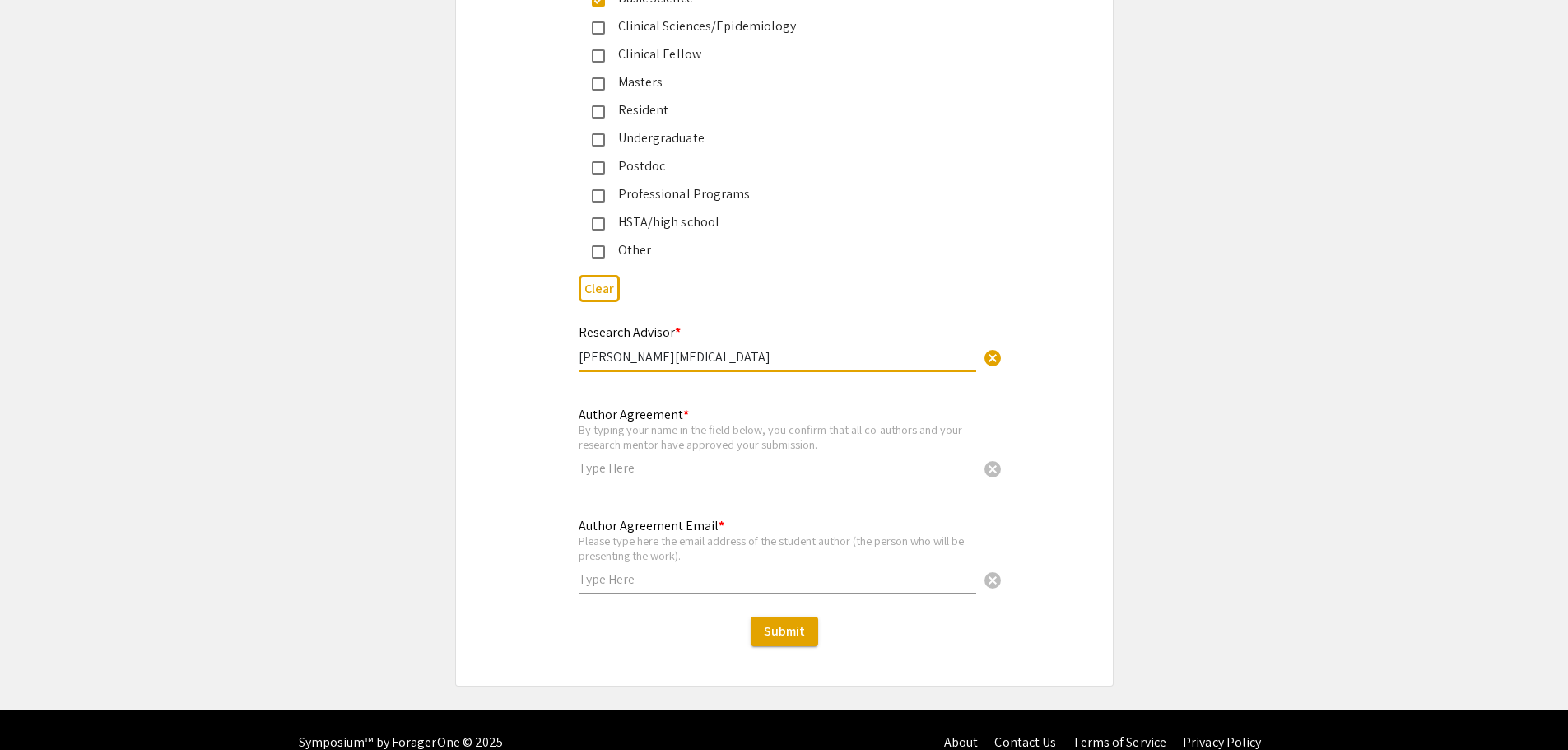
type input "Wen-Tao Deng"
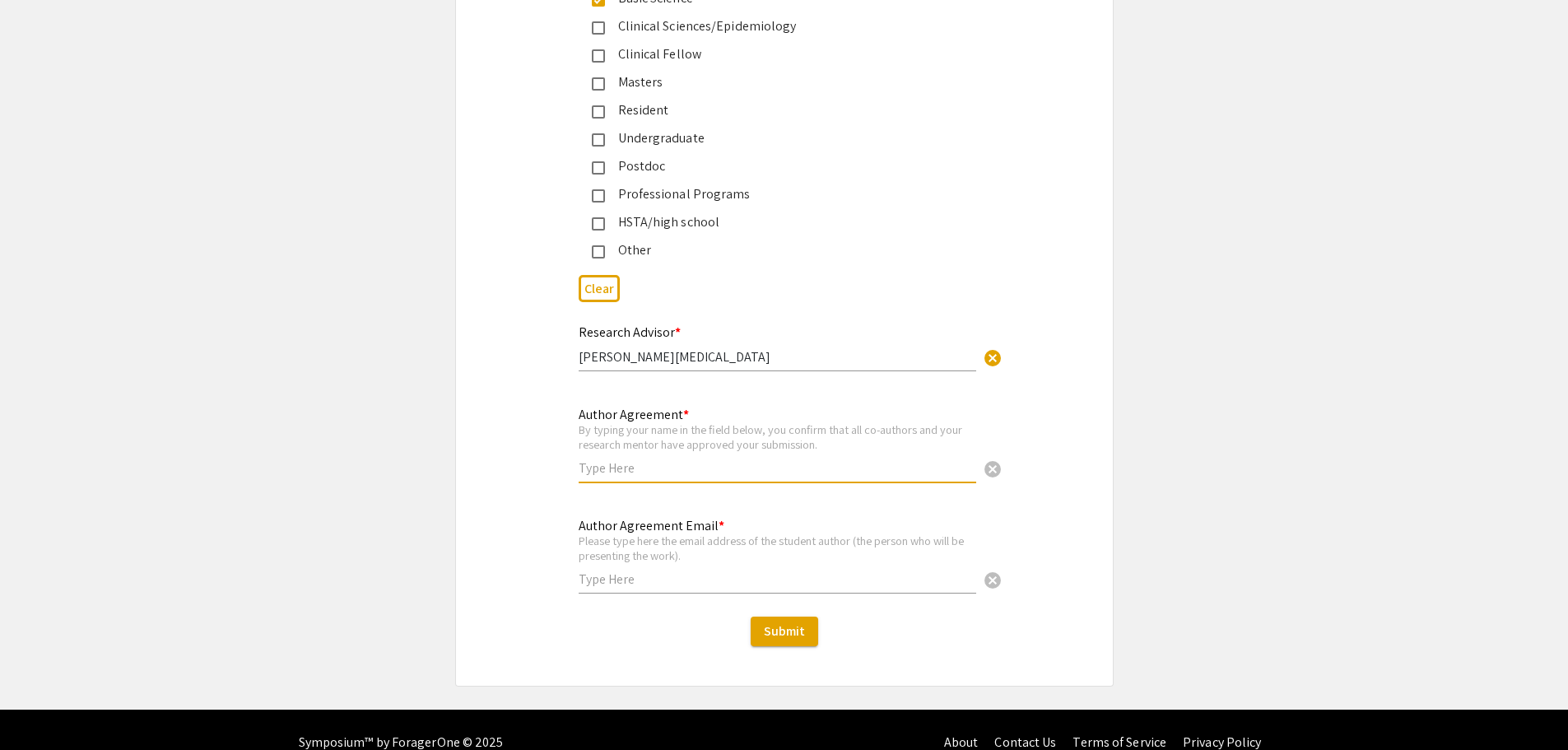
click at [634, 459] on input "text" at bounding box center [777, 468] width 397 height 17
type input "Brooke Brothers"
click at [527, 473] on div "Author Agreement * By typing your name in the field below, you confirm that all…" at bounding box center [784, 453] width 657 height 98
click at [606, 571] on input "text" at bounding box center [777, 579] width 397 height 17
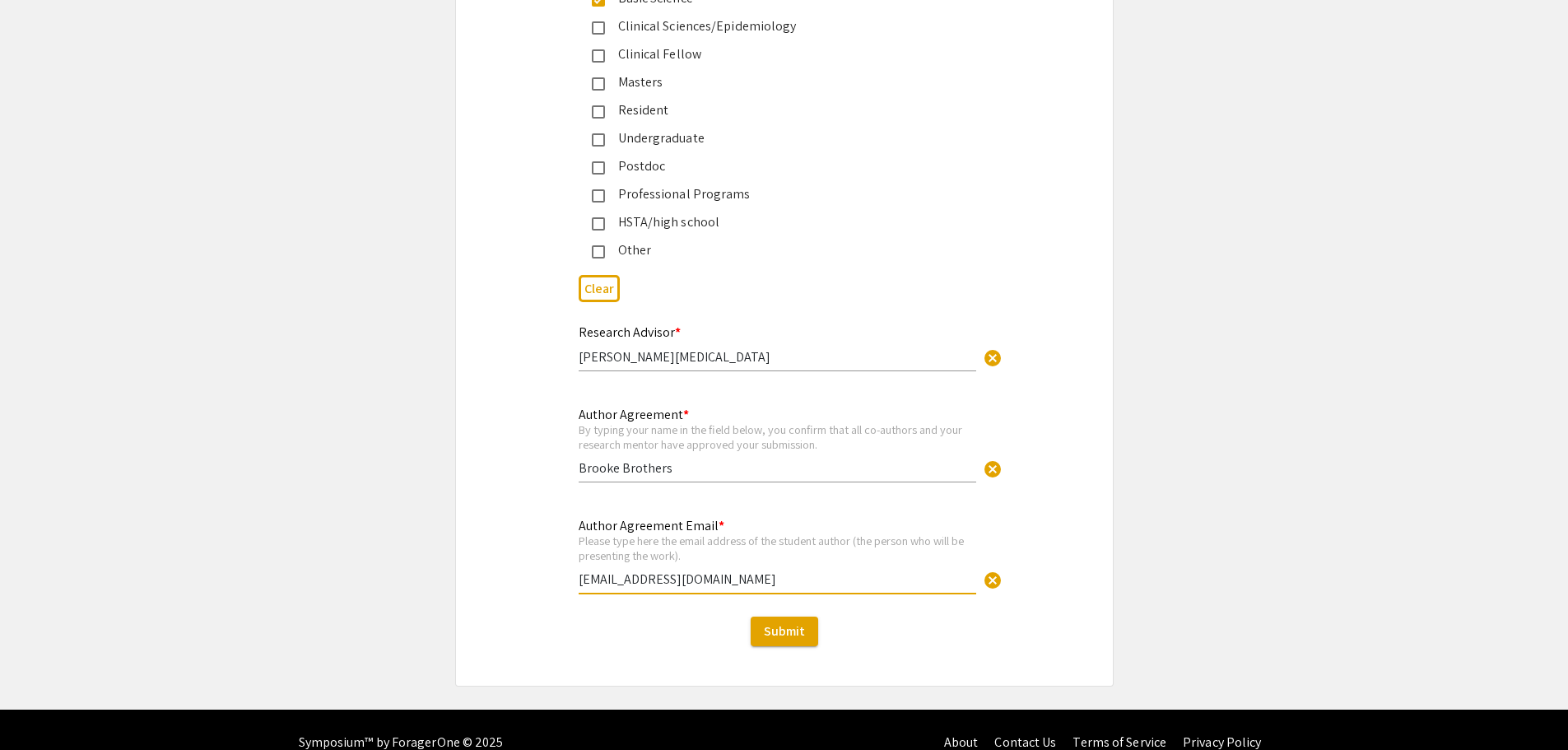
type input "[EMAIL_ADDRESS][DOMAIN_NAME]"
click at [509, 518] on div "Author Agreement Email * Please type here the email address of the student auth…" at bounding box center [784, 564] width 657 height 98
click at [781, 622] on span "Submit" at bounding box center [784, 631] width 41 height 17
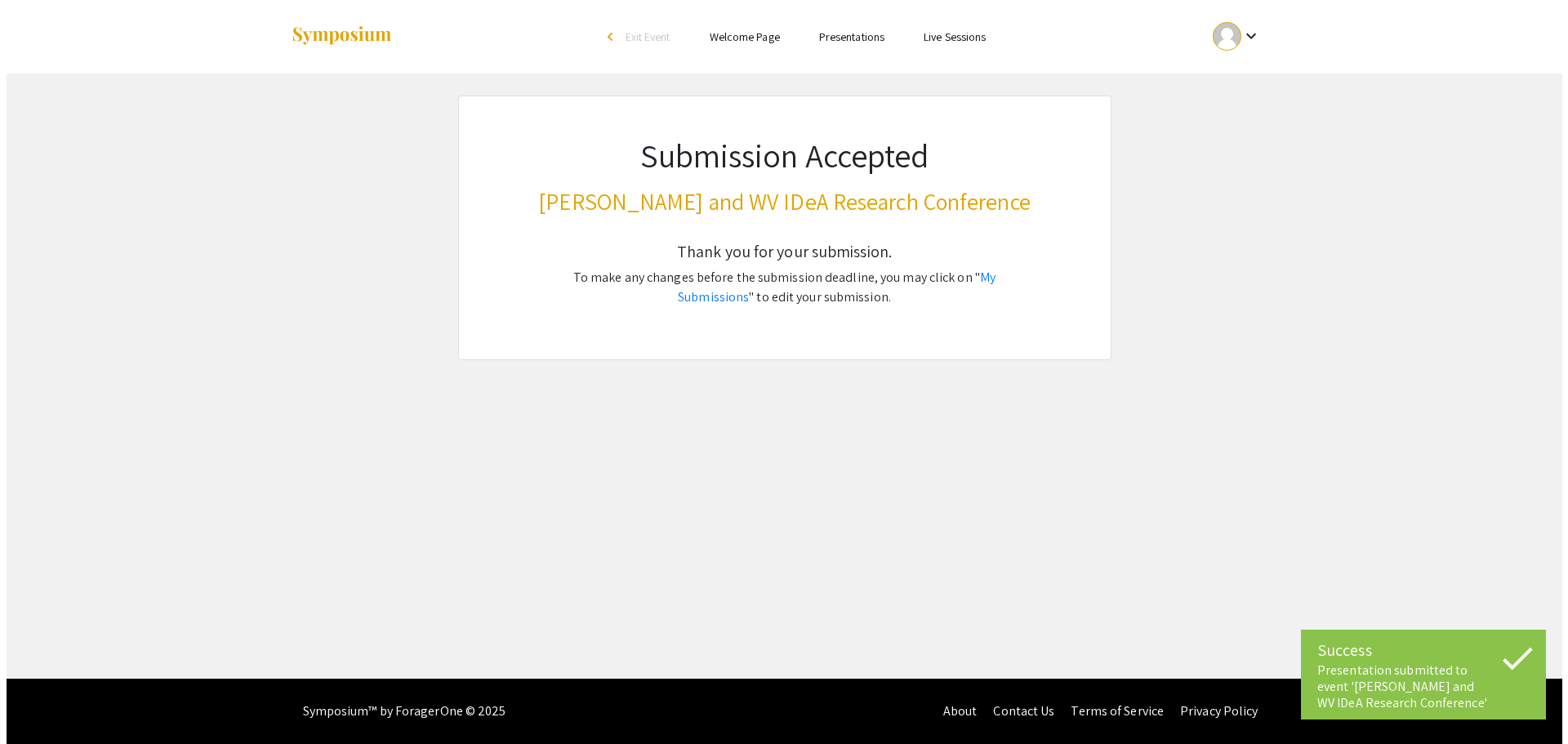
scroll to position [0, 0]
